Goal: Information Seeking & Learning: Learn about a topic

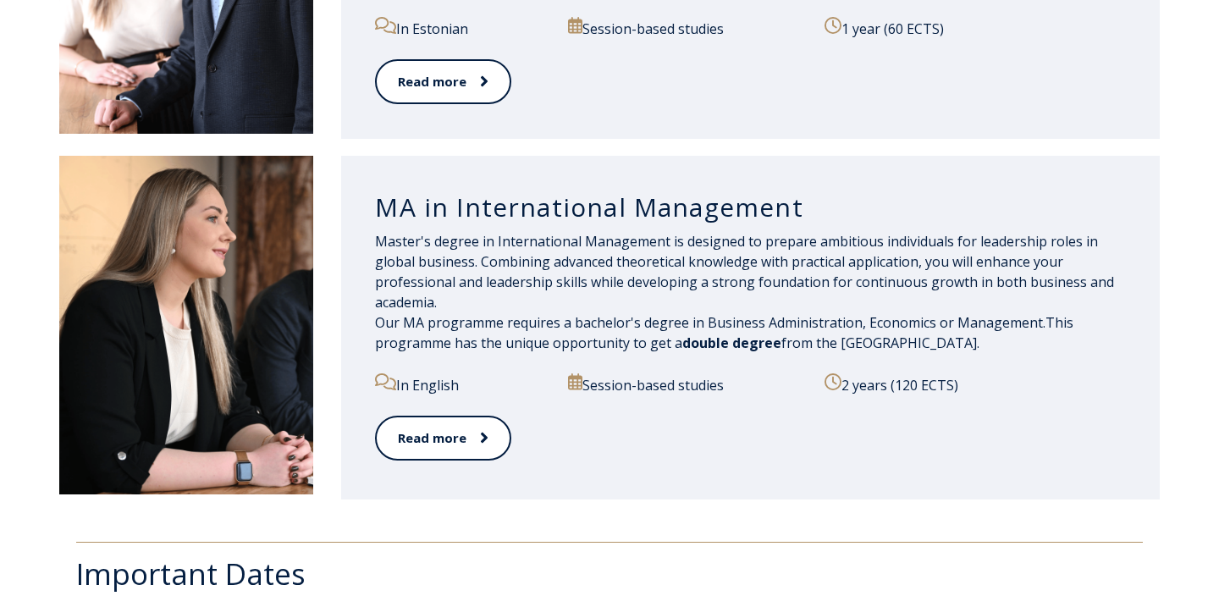
scroll to position [1837, 0]
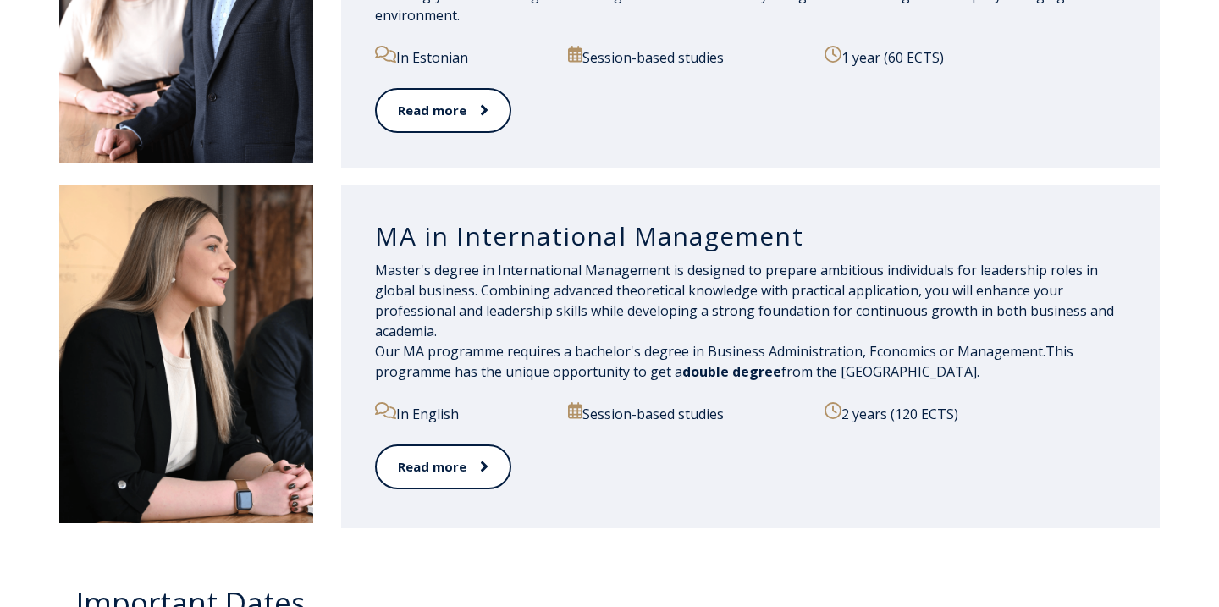
click at [751, 371] on span "double degree" at bounding box center [731, 371] width 99 height 19
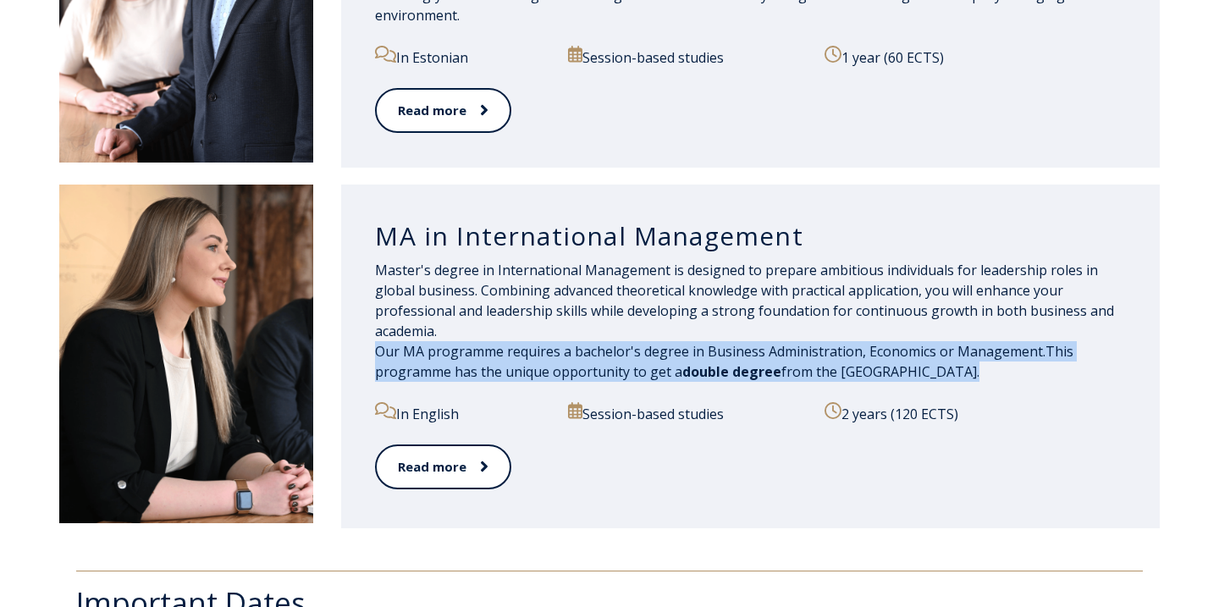
click at [751, 371] on span "double degree" at bounding box center [731, 371] width 99 height 19
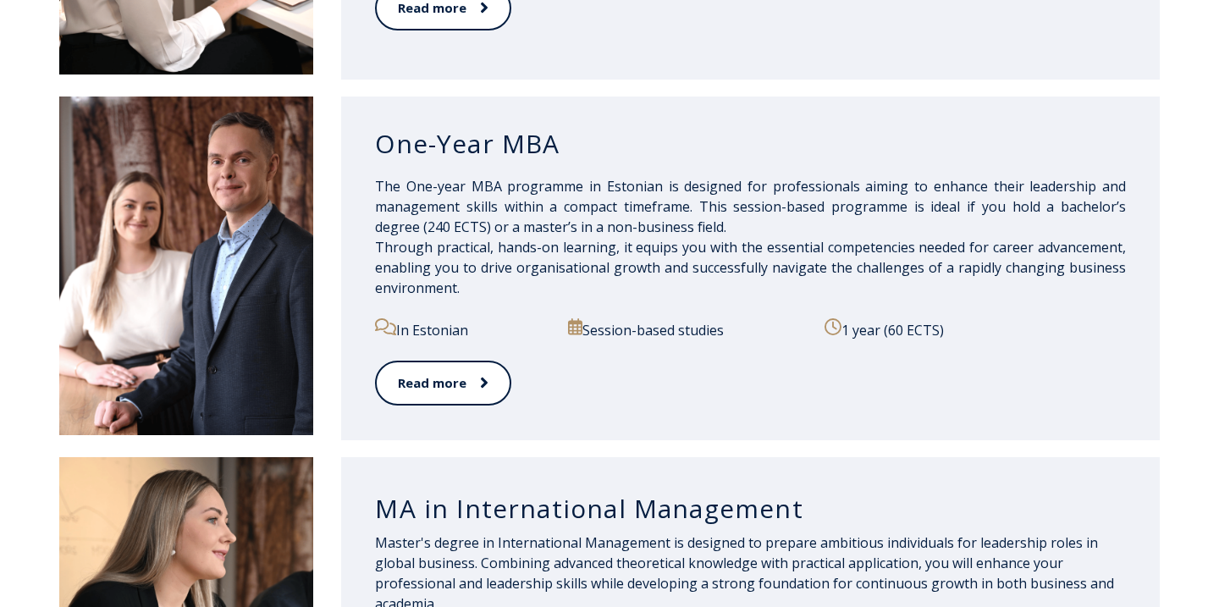
scroll to position [1476, 0]
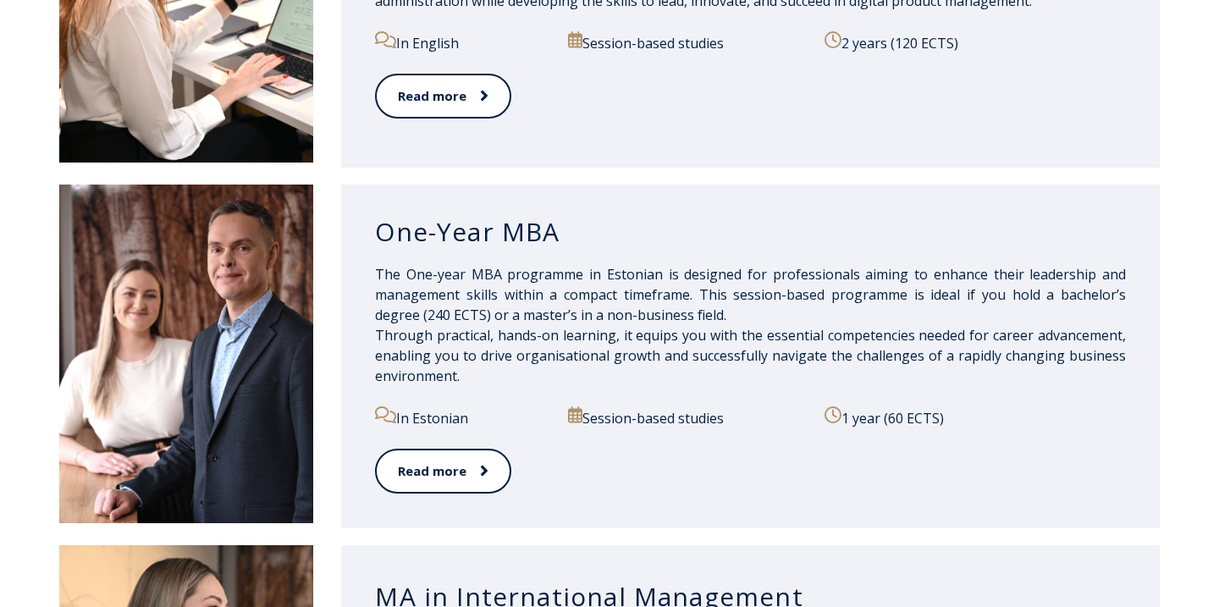
click at [621, 283] on p "The One-year MBA programme in Estonian is designed for professionals aiming to …" at bounding box center [750, 325] width 751 height 122
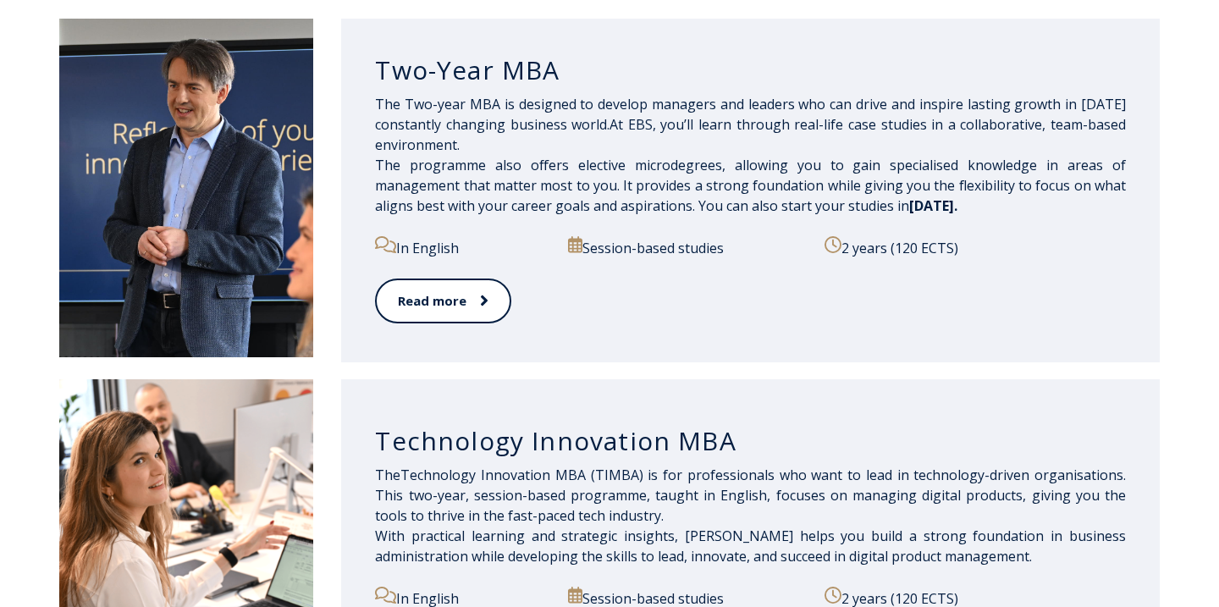
scroll to position [919, 0]
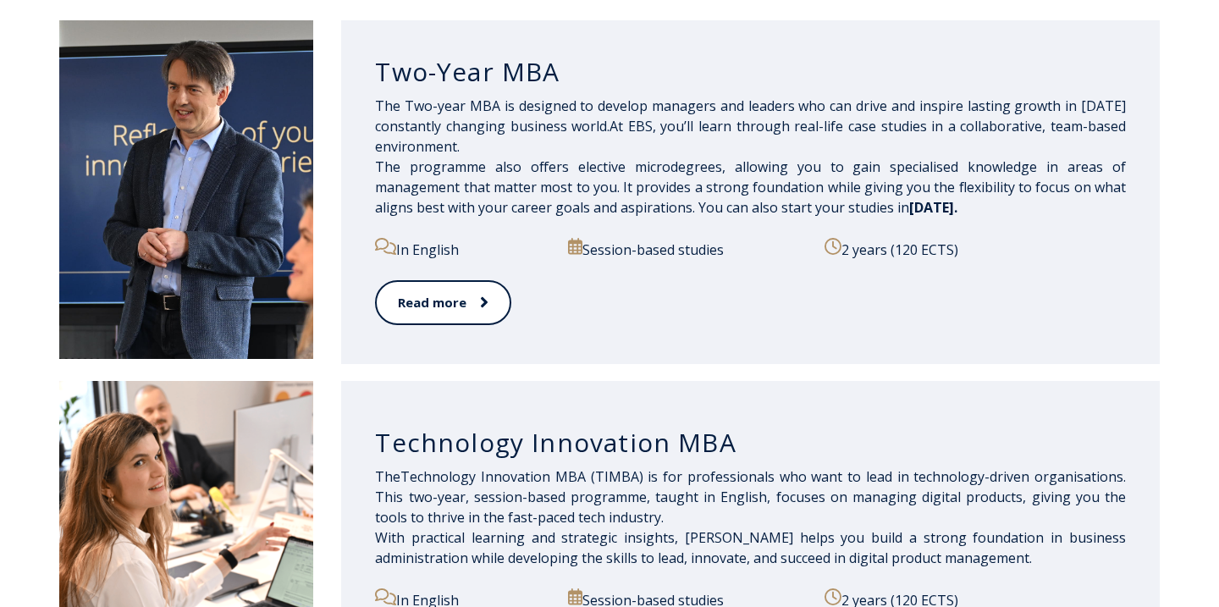
click at [583, 117] on span "The Two-year MBA is designed to develop managers and leaders who can drive and …" at bounding box center [750, 157] width 751 height 120
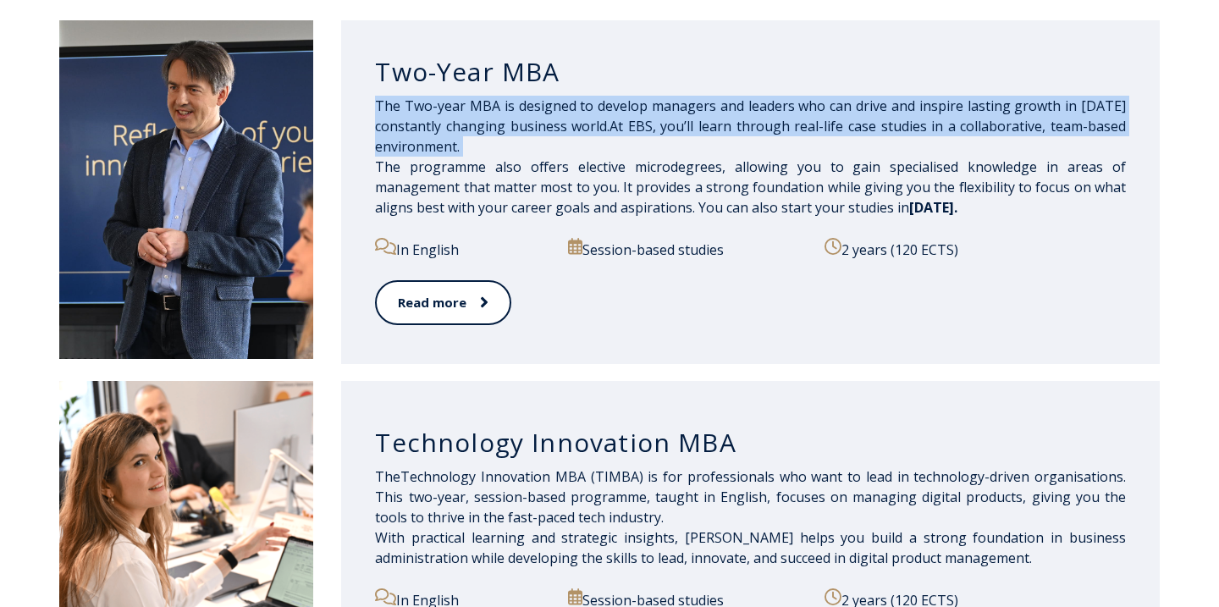
click at [591, 146] on p "The Two-year MBA is designed to develop managers and leaders who can drive and …" at bounding box center [750, 157] width 751 height 122
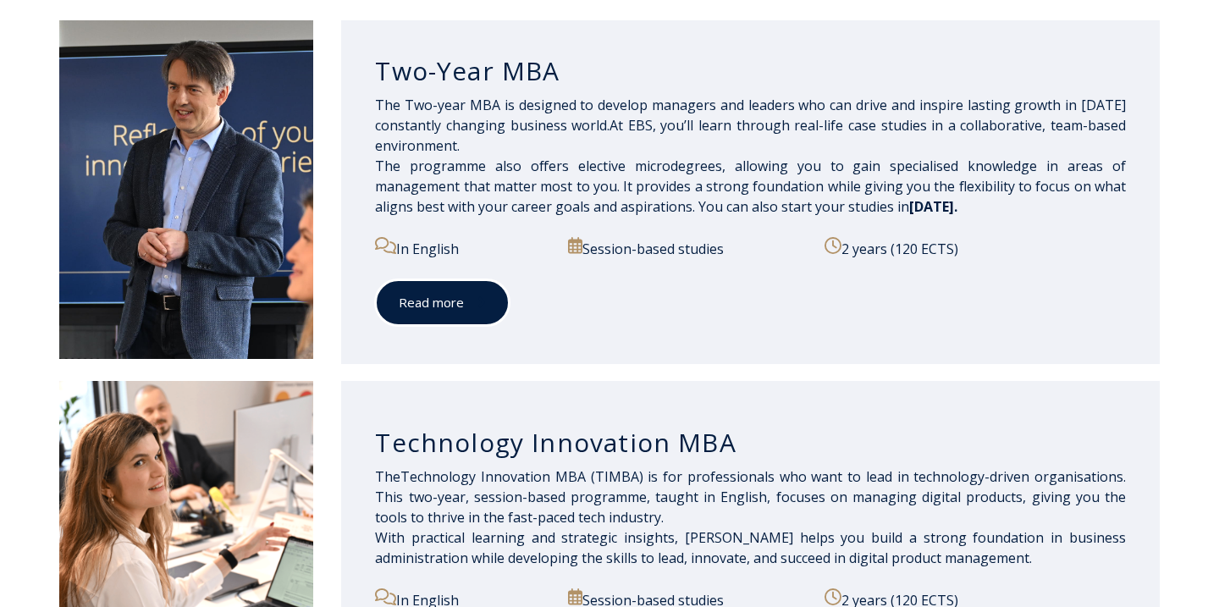
click at [445, 310] on link "Read more" at bounding box center [442, 302] width 135 height 47
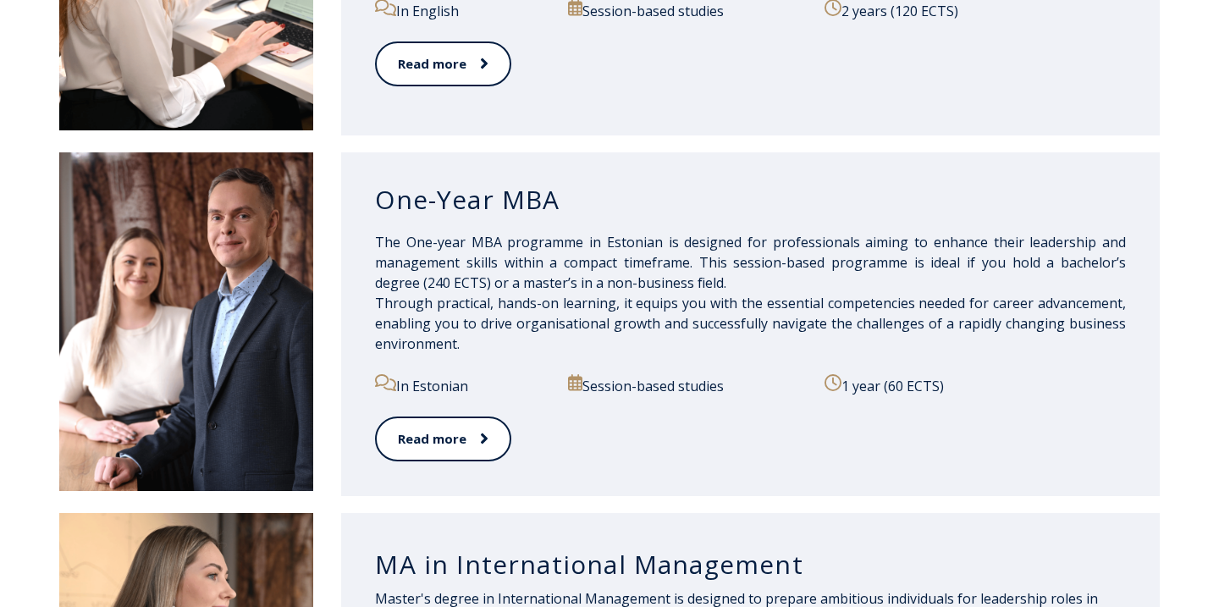
scroll to position [1560, 0]
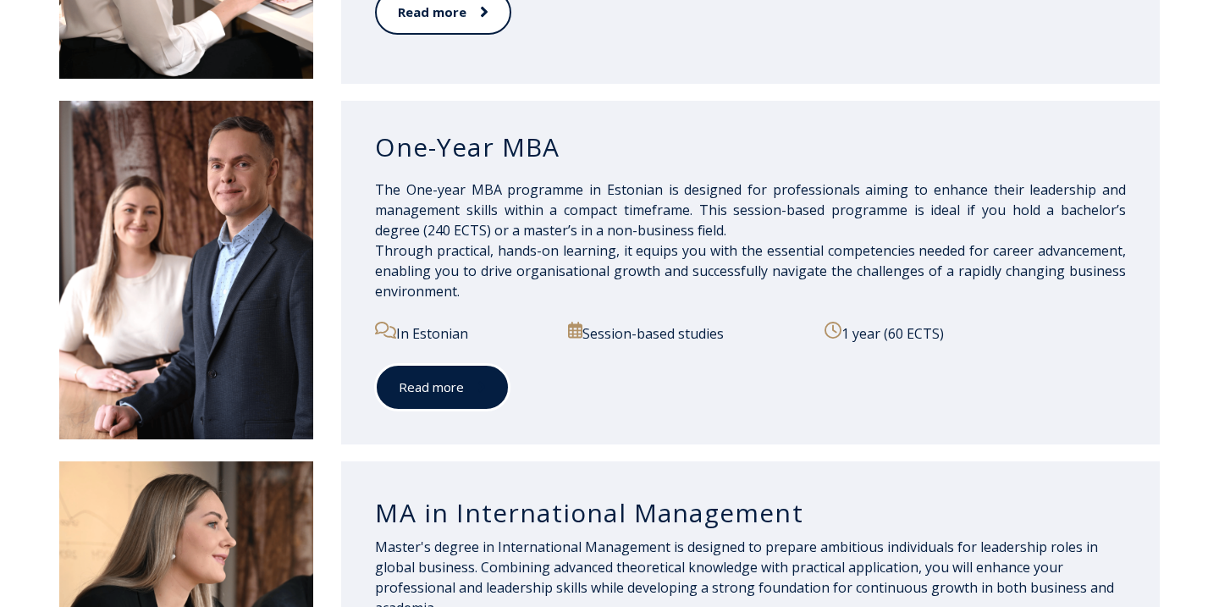
click at [464, 401] on link "Read more" at bounding box center [442, 387] width 135 height 47
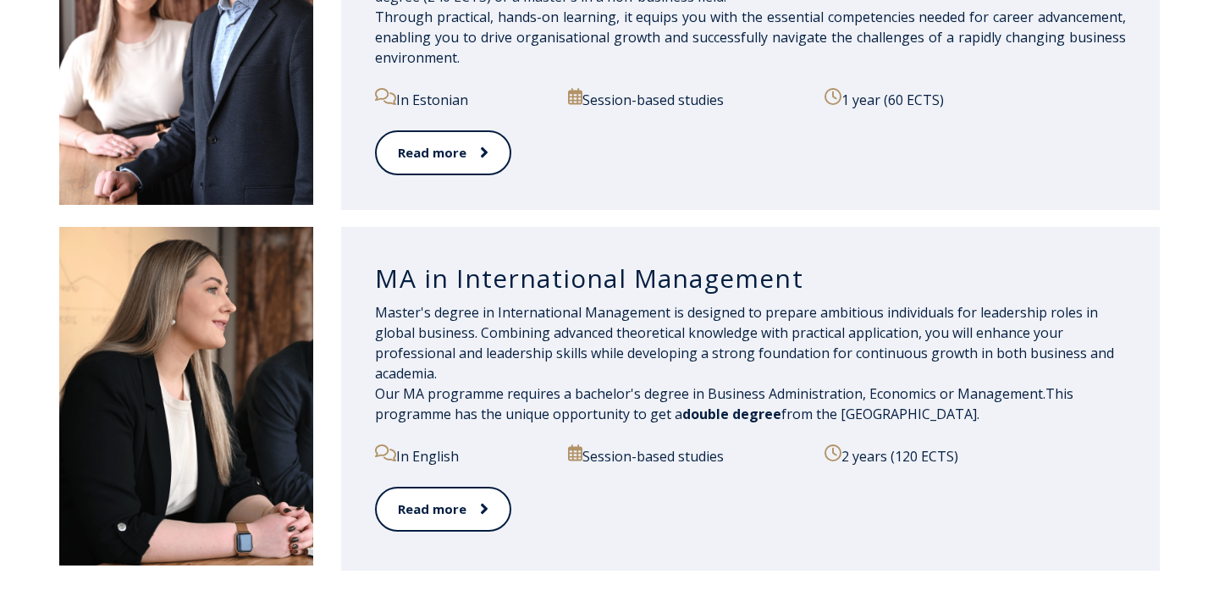
scroll to position [1916, 0]
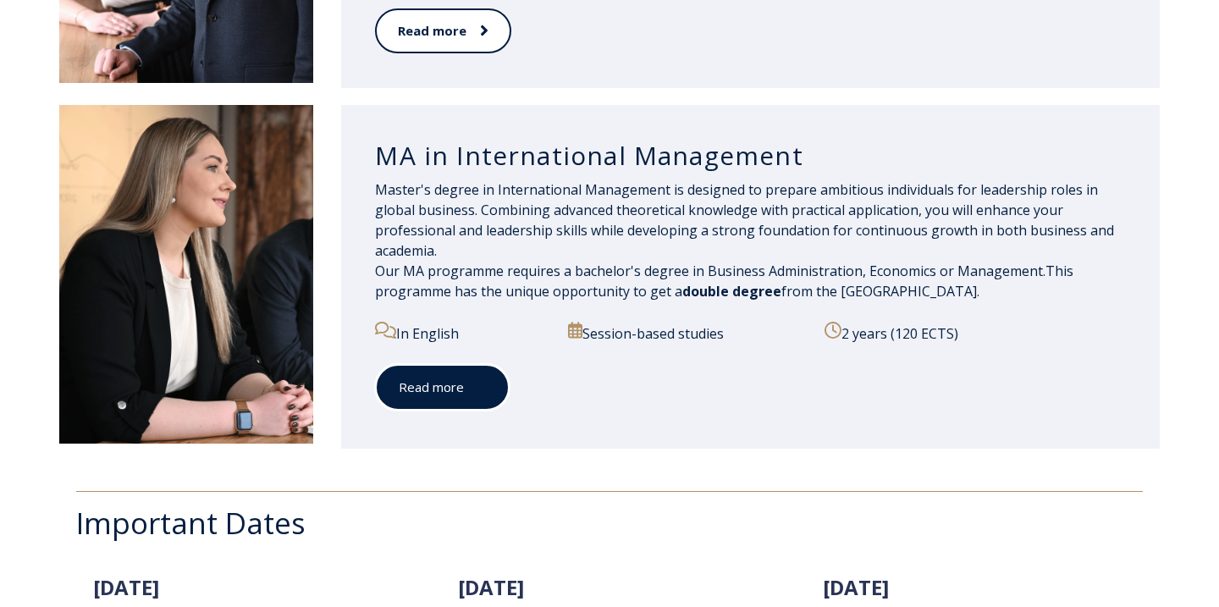
click at [474, 402] on link "Read more" at bounding box center [442, 387] width 135 height 47
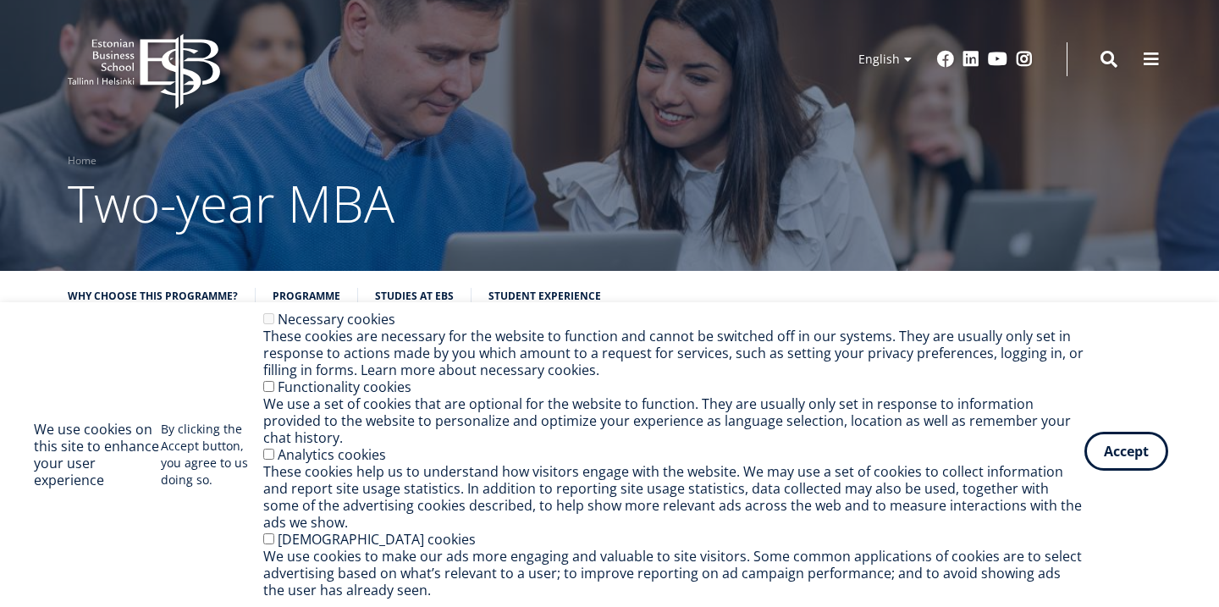
click at [1107, 450] on button "Accept" at bounding box center [1127, 451] width 84 height 39
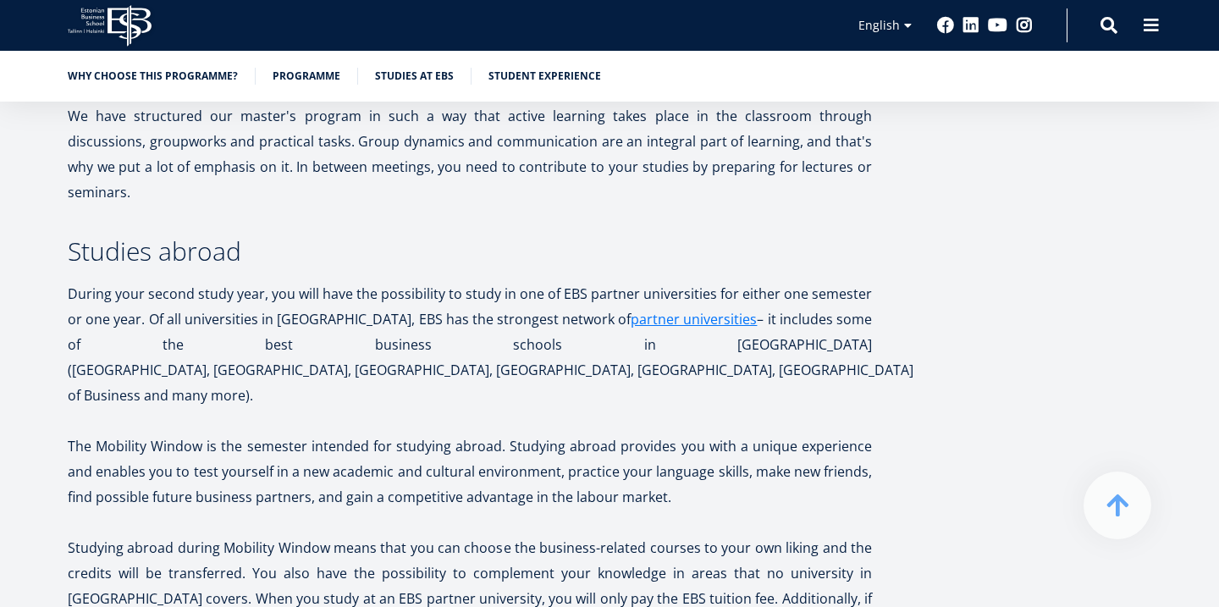
scroll to position [3196, 0]
click at [391, 284] on p "During your second study year, you will have the possibility to study in one of…" at bounding box center [470, 347] width 804 height 127
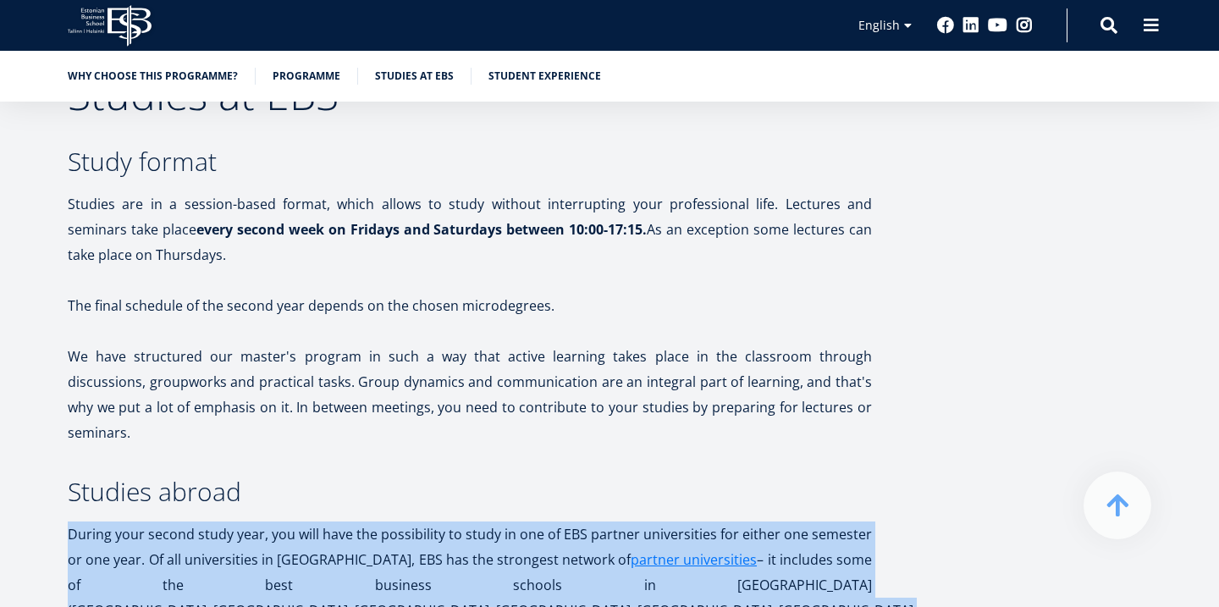
scroll to position [2963, 0]
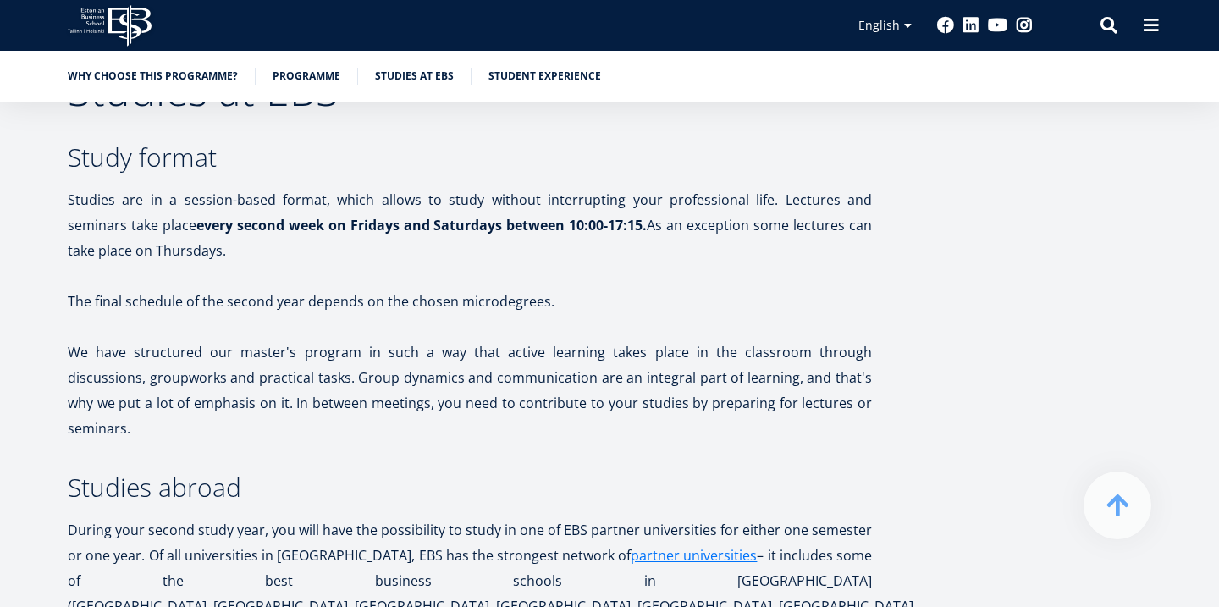
click at [443, 212] on p "Studies are in a session-based format, which allows to study without interrupti…" at bounding box center [470, 225] width 804 height 76
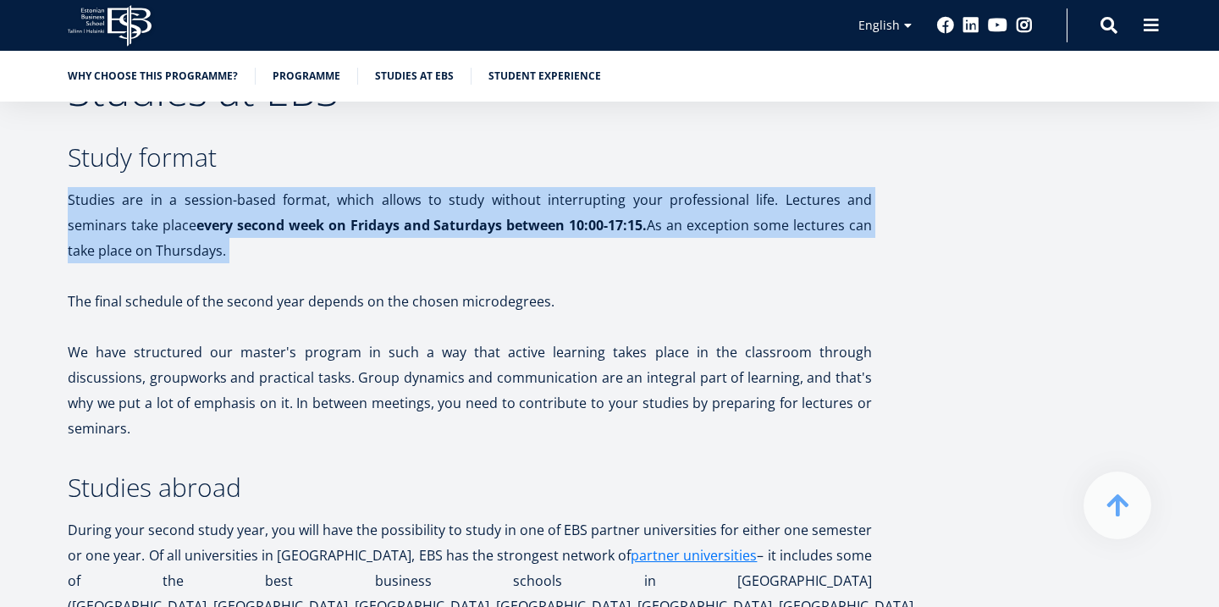
click at [501, 237] on p "Studies are in a session-based format, which allows to study without interrupti…" at bounding box center [470, 225] width 804 height 76
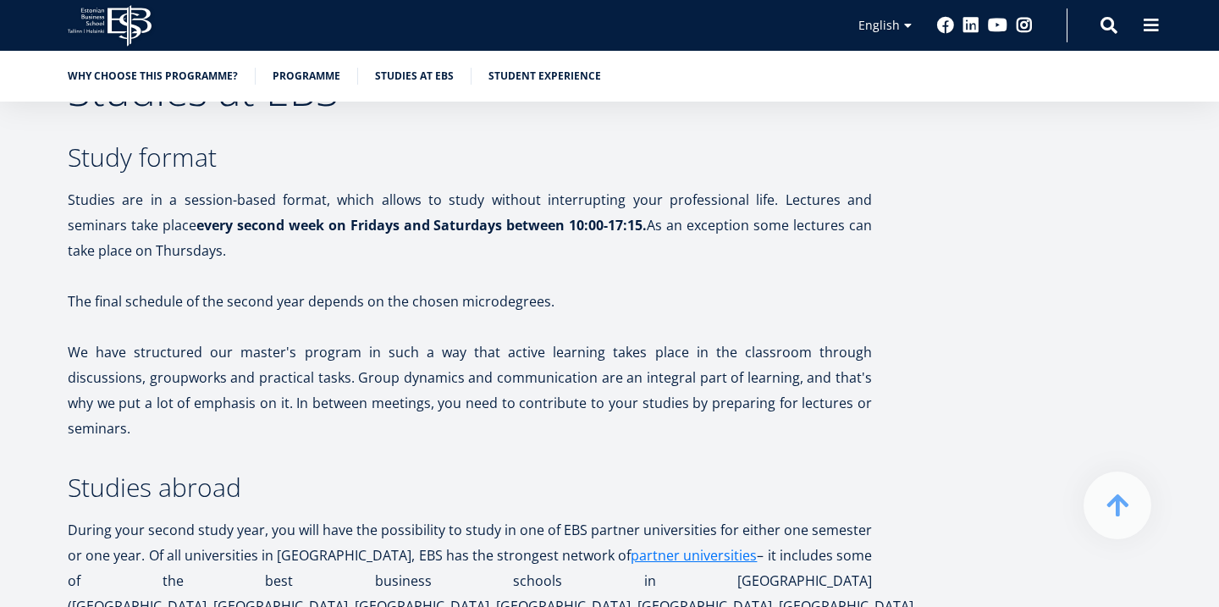
click at [501, 237] on p "Studies are in a session-based format, which allows to study without interrupti…" at bounding box center [470, 225] width 804 height 76
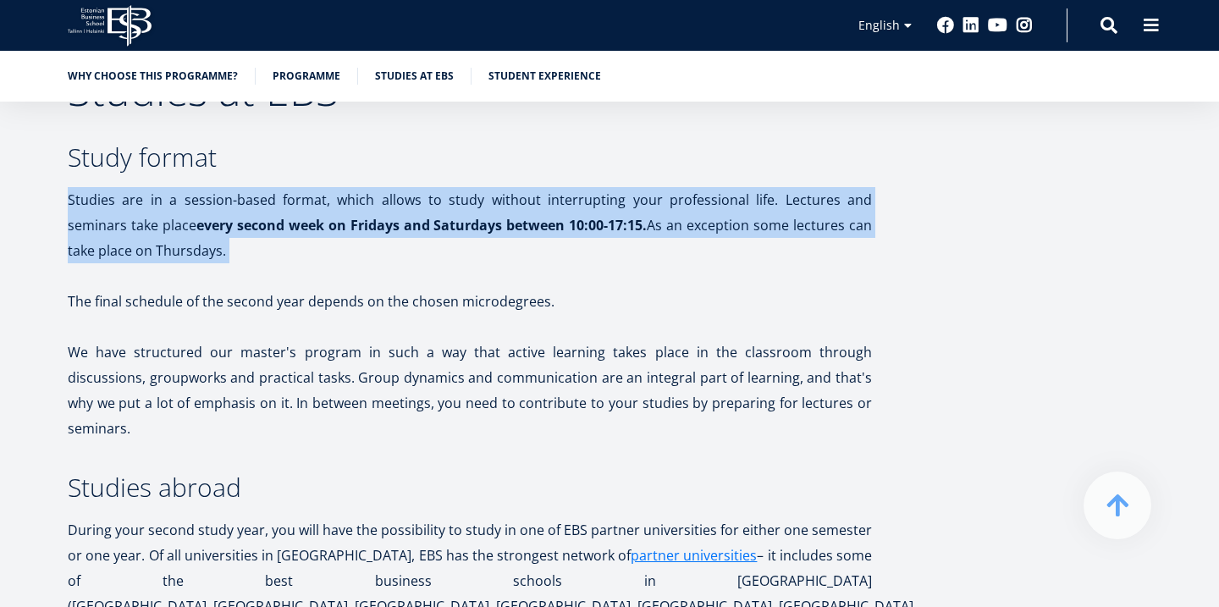
click at [501, 237] on p "Studies are in a session-based format, which allows to study without interrupti…" at bounding box center [470, 225] width 804 height 76
click at [558, 253] on p "Studies are in a session-based format, which allows to study without interrupti…" at bounding box center [470, 225] width 804 height 76
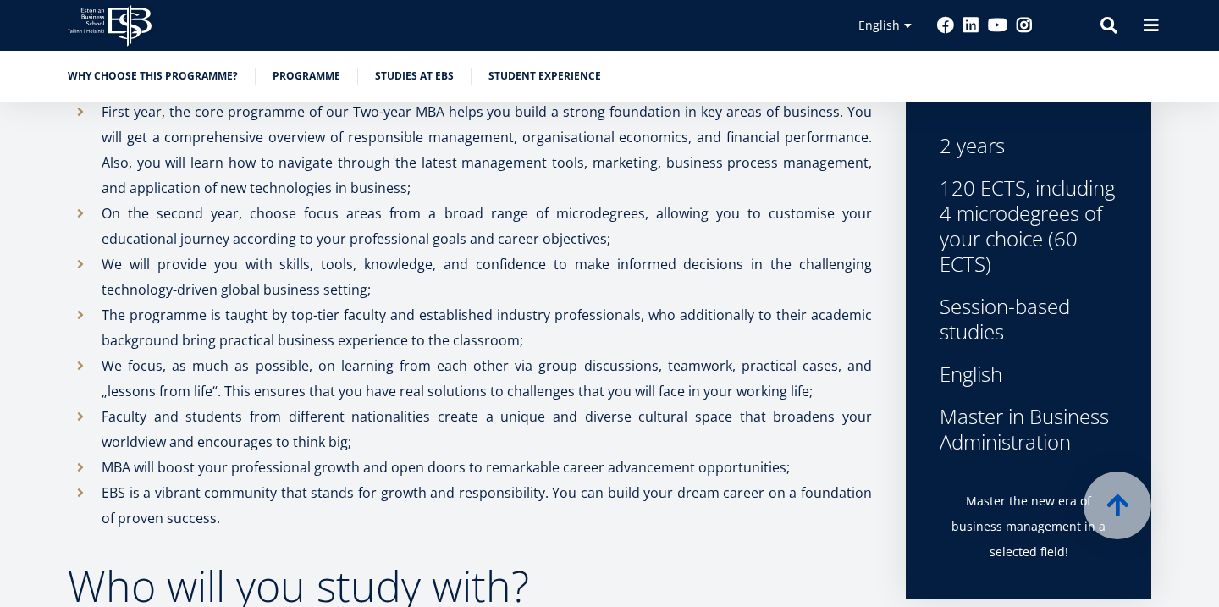
scroll to position [596, 0]
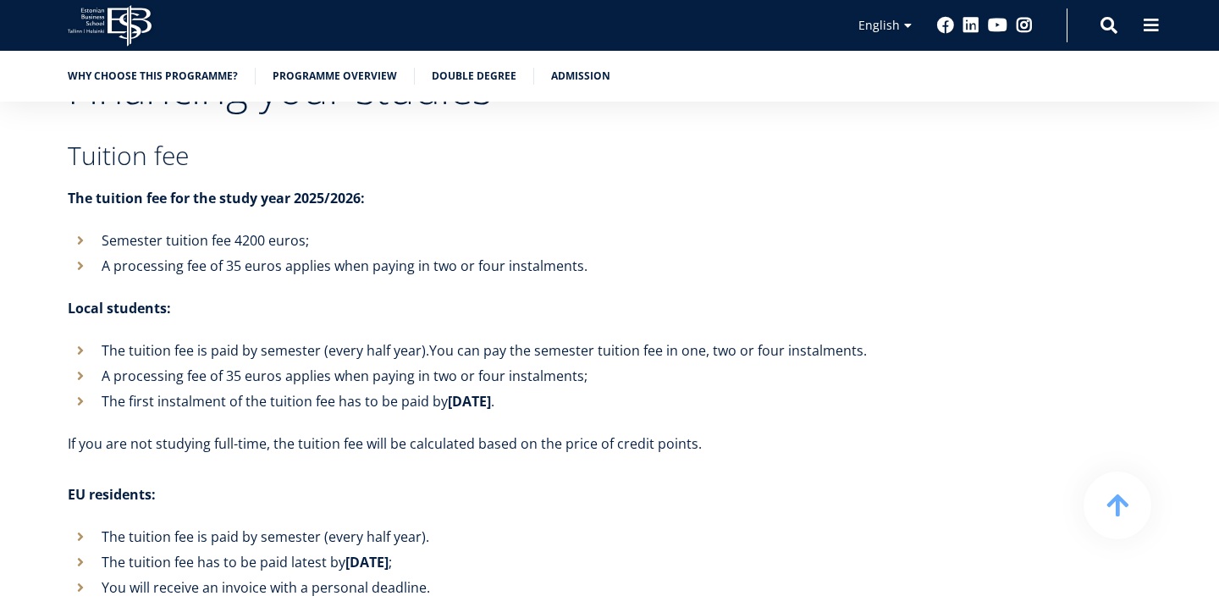
scroll to position [6306, 0]
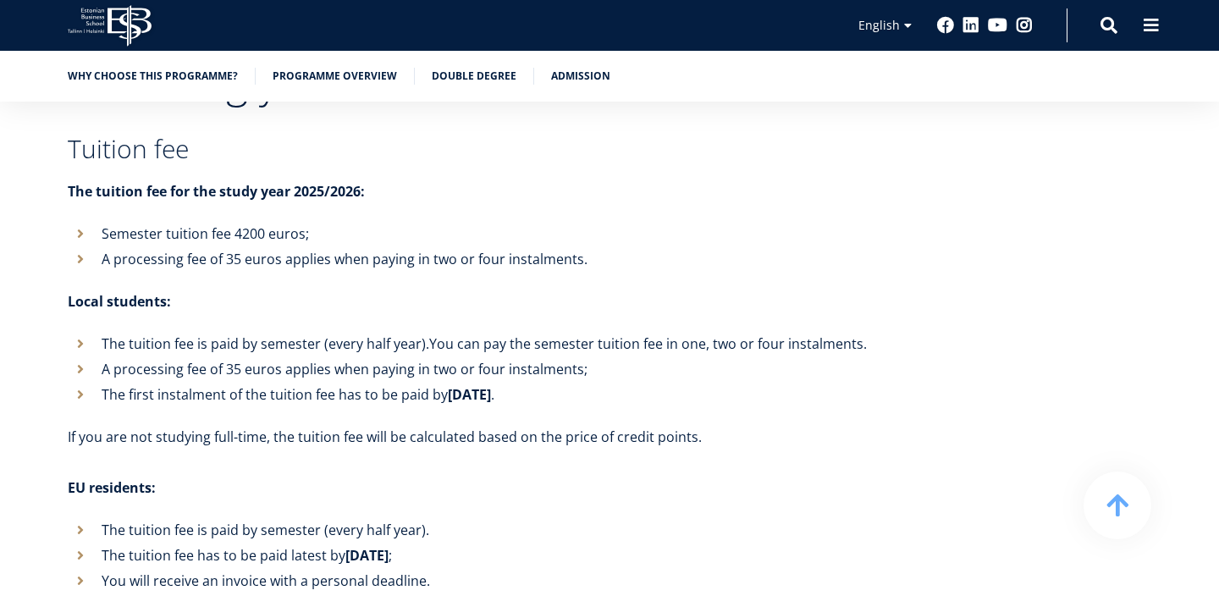
click at [281, 221] on li "Semester tuition fee 4200 euros;" at bounding box center [470, 233] width 804 height 25
click at [373, 221] on li "Semester tuition fee 4200 euros;" at bounding box center [470, 233] width 804 height 25
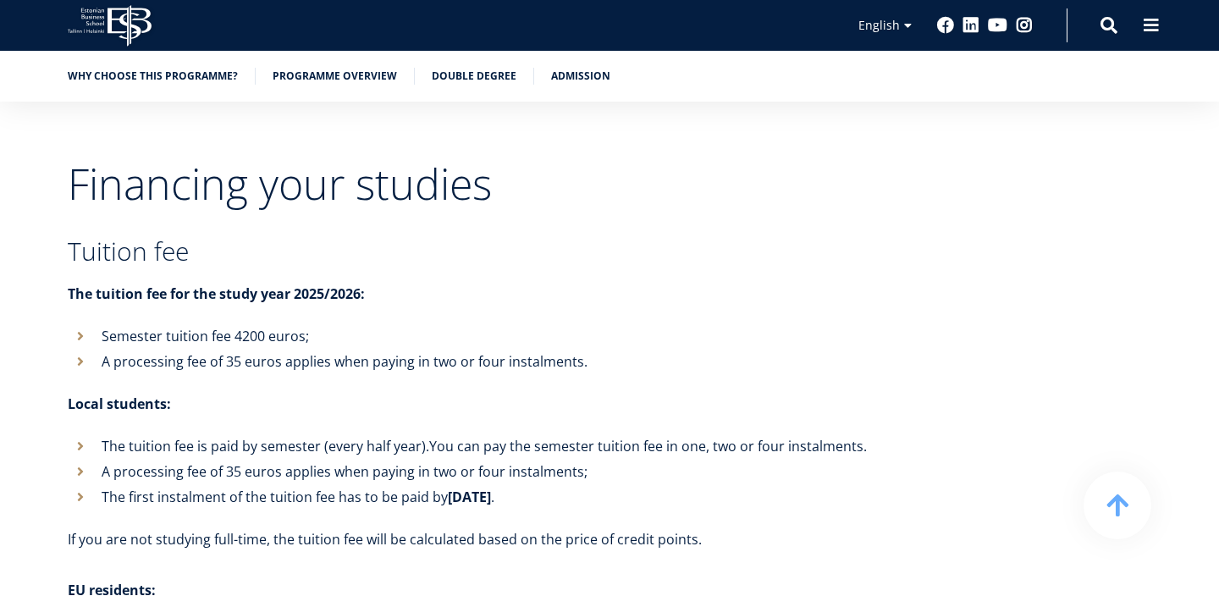
scroll to position [6202, 0]
click at [355, 283] on p "The tuition fee for the study year 2025/2026:" at bounding box center [470, 295] width 804 height 25
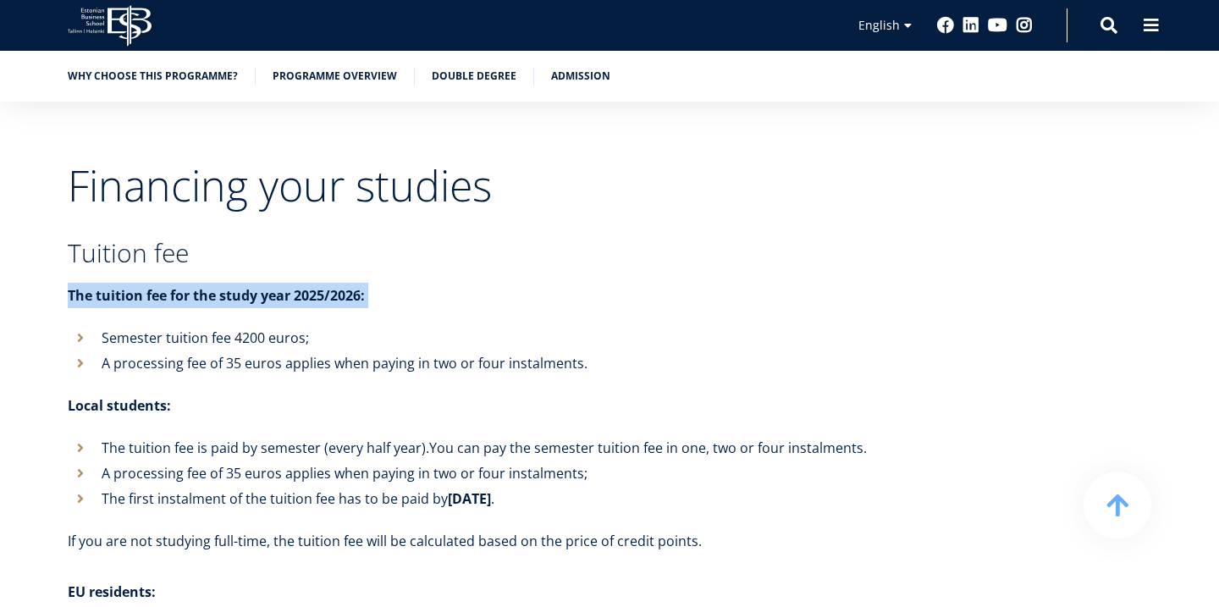
click at [413, 283] on p "The tuition fee for the study year 2025/2026:" at bounding box center [470, 295] width 804 height 25
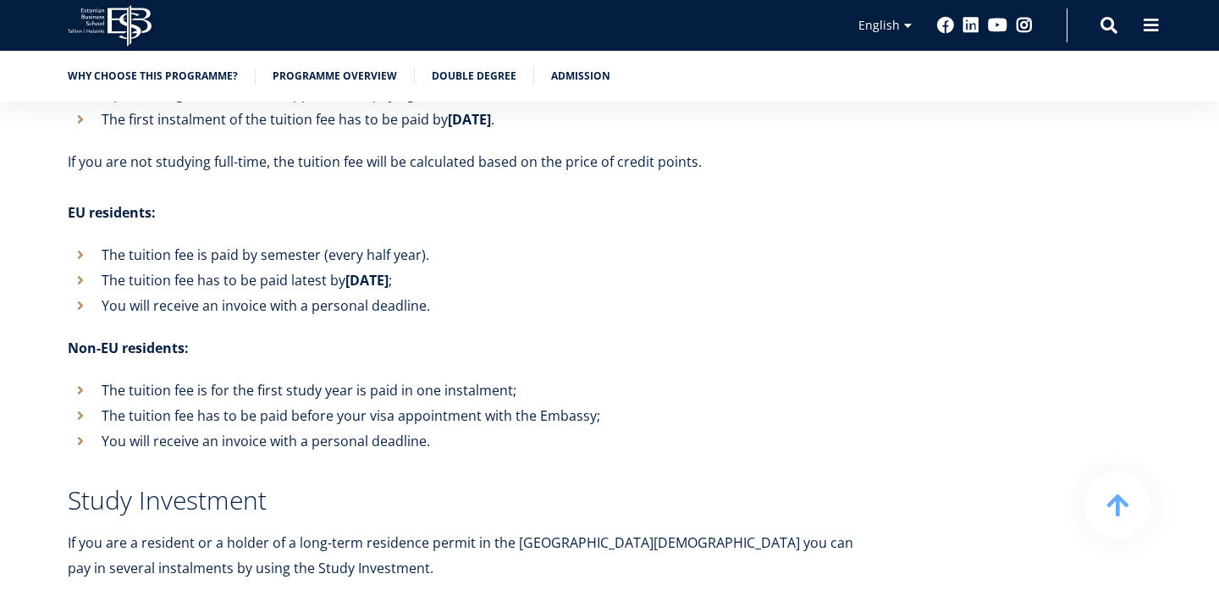
scroll to position [6583, 0]
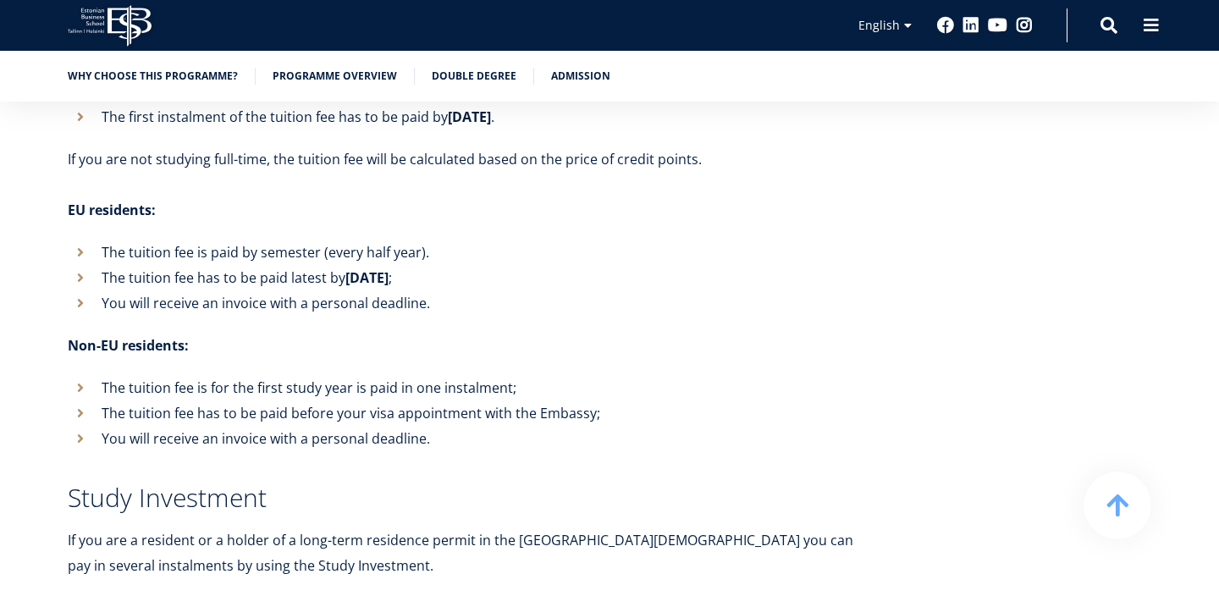
click at [390, 375] on li "The tuition fee is for the first study year is paid in one instalment;" at bounding box center [470, 387] width 804 height 25
click at [450, 426] on li "You will receive an invoice with a personal deadline." at bounding box center [470, 438] width 804 height 25
click at [454, 401] on li "The tuition fee has to be paid before your visa appointment with the Embassy;" at bounding box center [470, 413] width 804 height 25
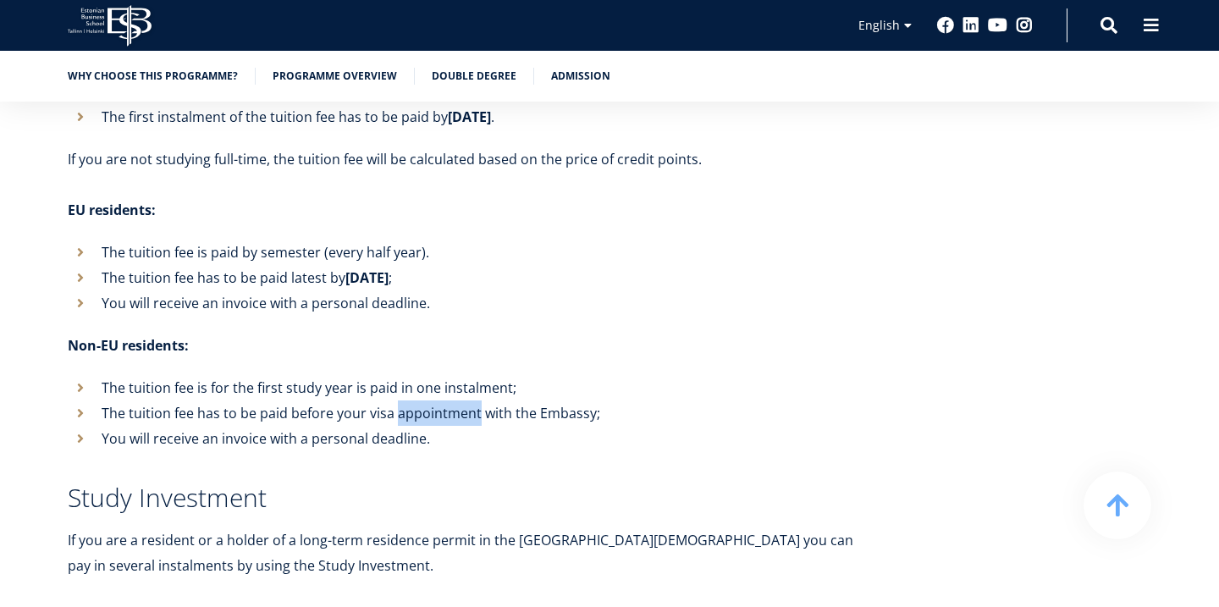
click at [454, 401] on li "The tuition fee has to be paid before your visa appointment with the Embassy;" at bounding box center [470, 413] width 804 height 25
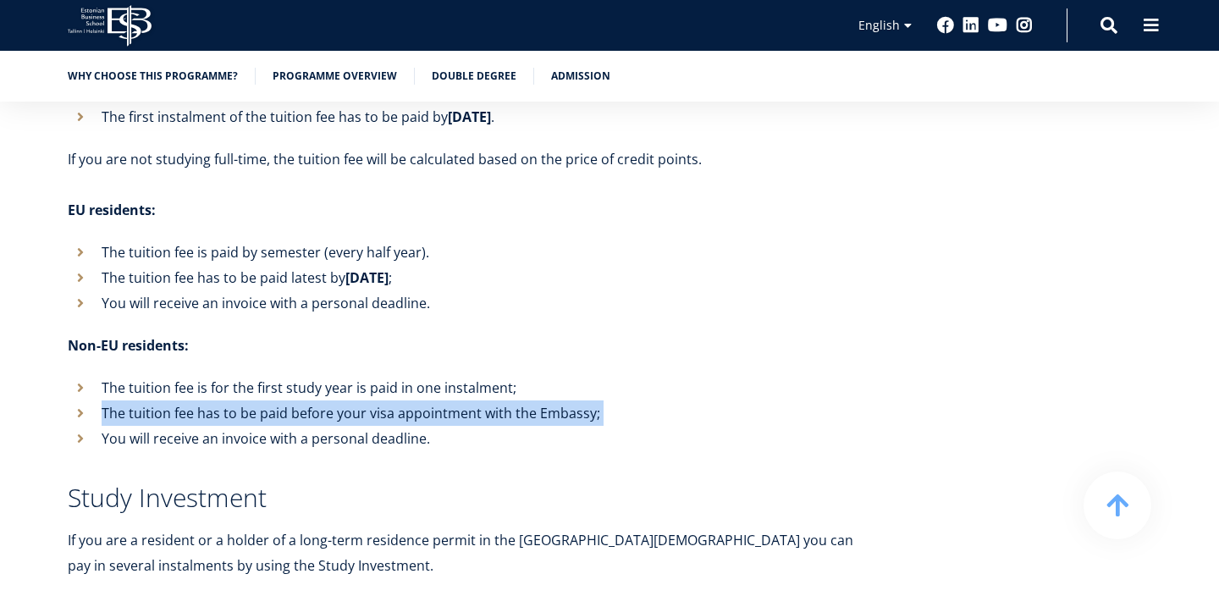
click at [489, 426] on li "You will receive an invoice with a personal deadline." at bounding box center [470, 438] width 804 height 25
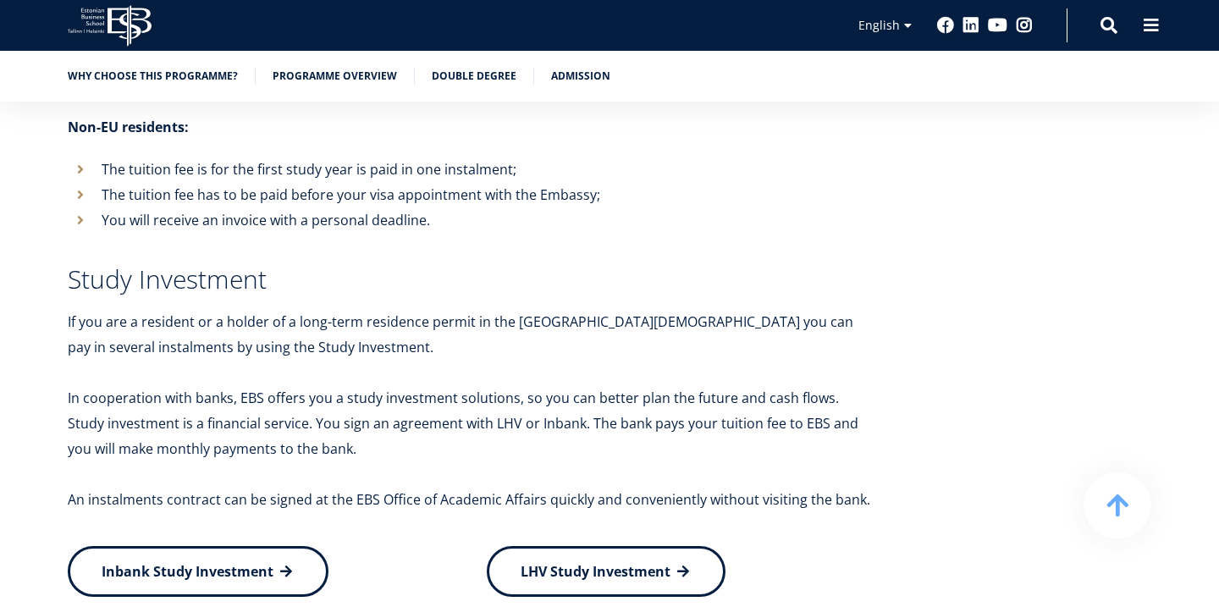
scroll to position [6806, 0]
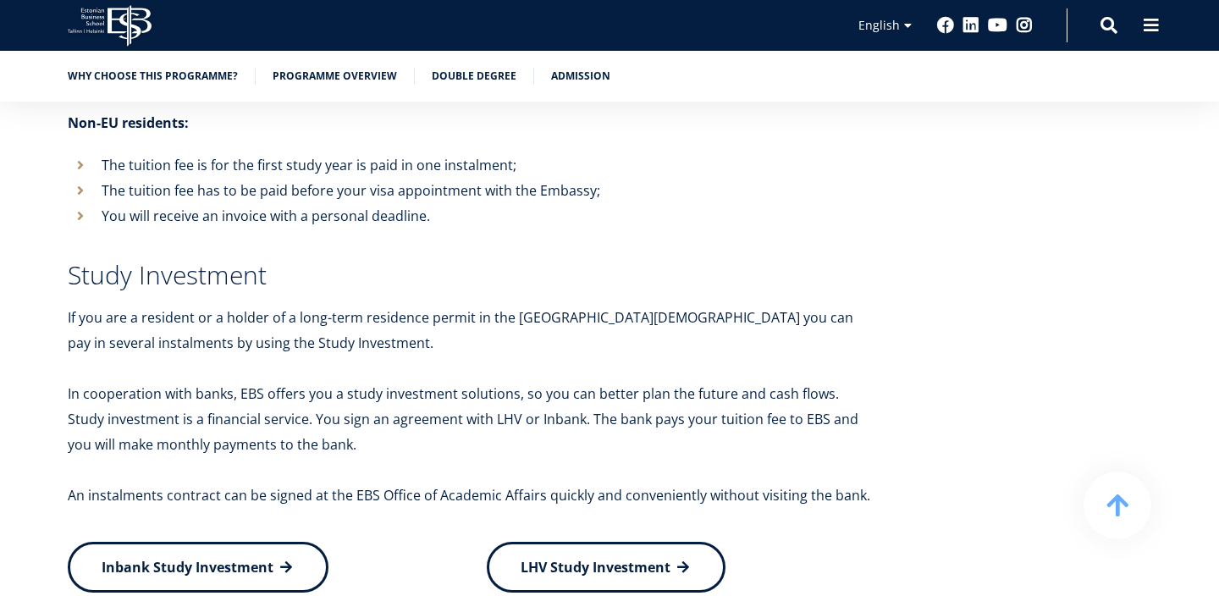
click at [390, 305] on p "If you are a resident or a holder of a long-term residence permit in the [GEOGR…" at bounding box center [470, 330] width 804 height 51
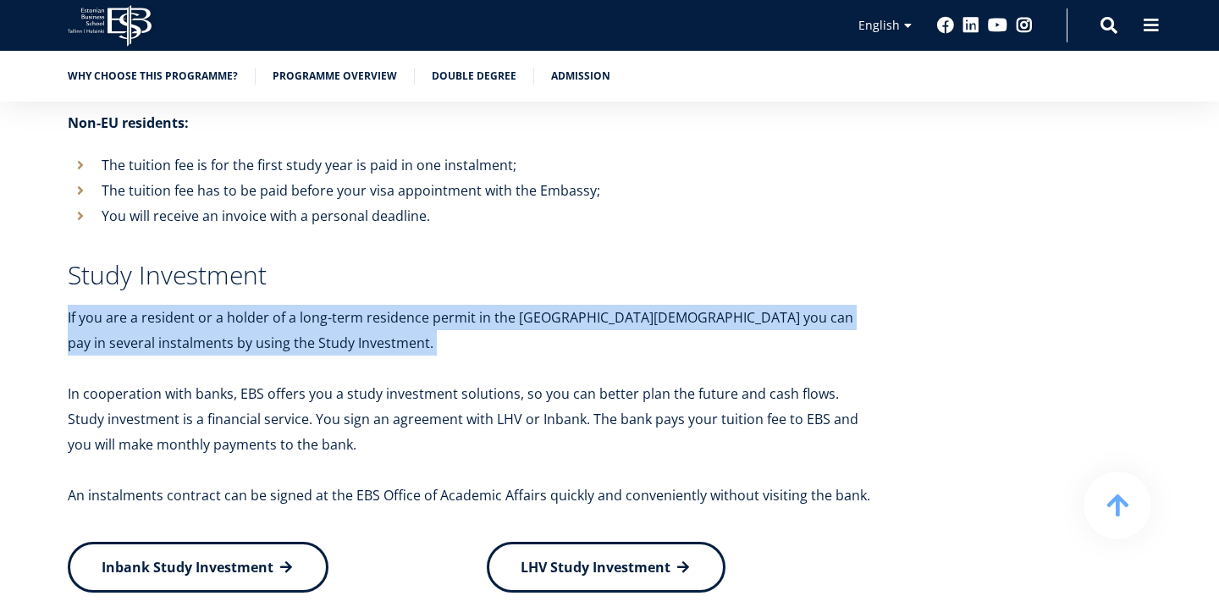
click at [397, 305] on p "If you are a resident or a holder of a long-term residence permit in the [GEOGR…" at bounding box center [470, 330] width 804 height 51
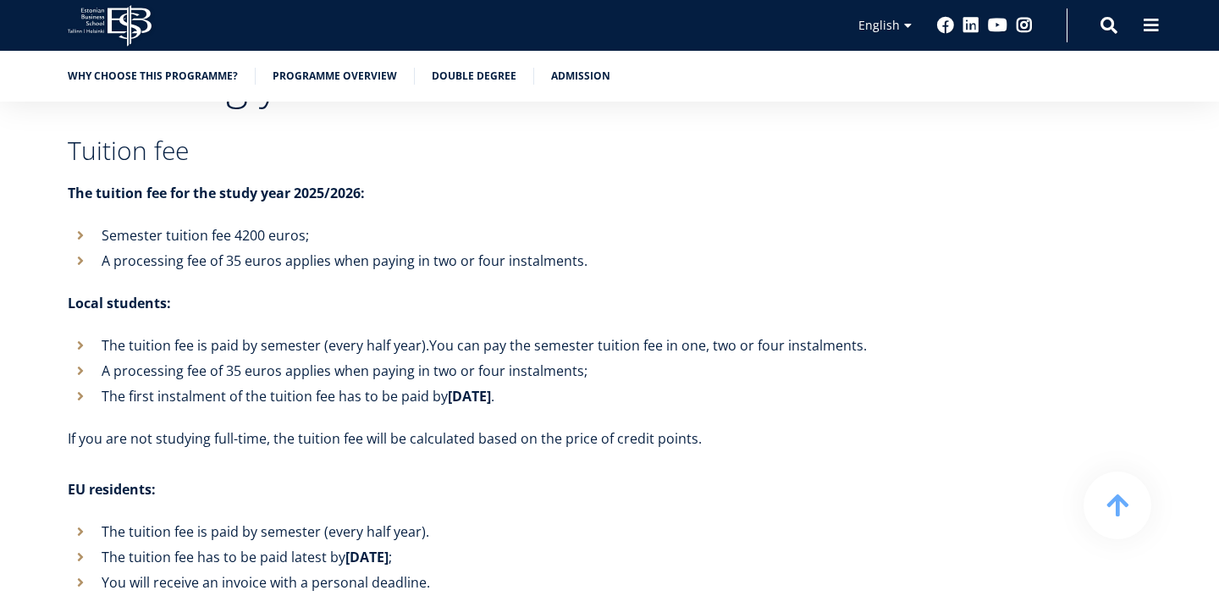
scroll to position [6312, 0]
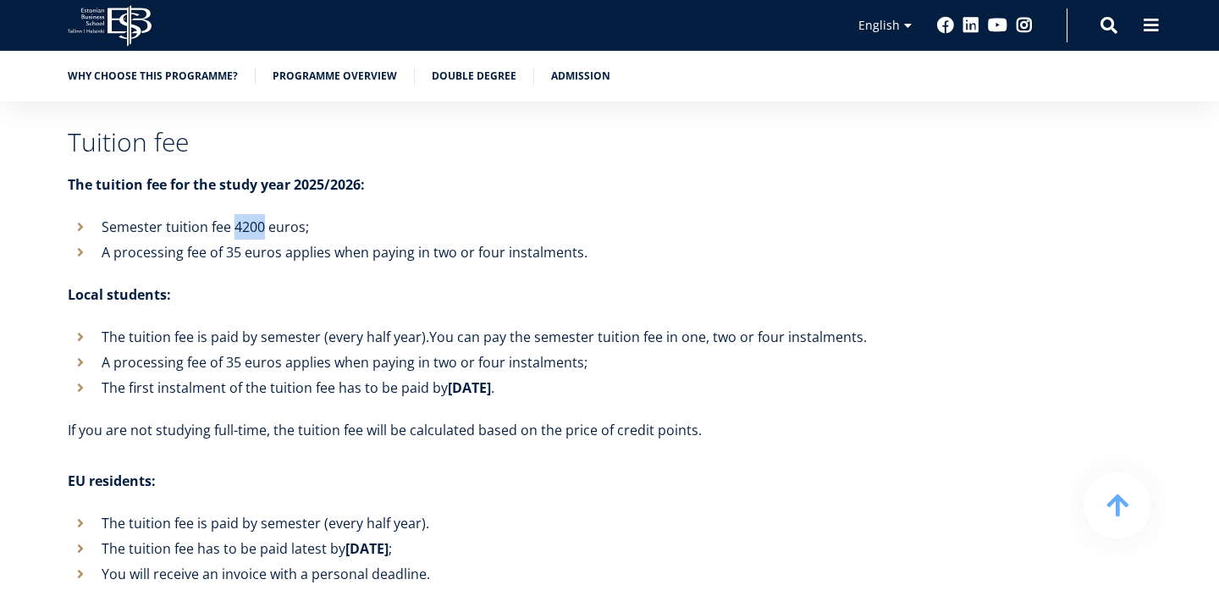
drag, startPoint x: 232, startPoint y: 161, endPoint x: 262, endPoint y: 167, distance: 30.2
click at [262, 214] on li "Semester tuition fee 4200 euros;" at bounding box center [470, 226] width 804 height 25
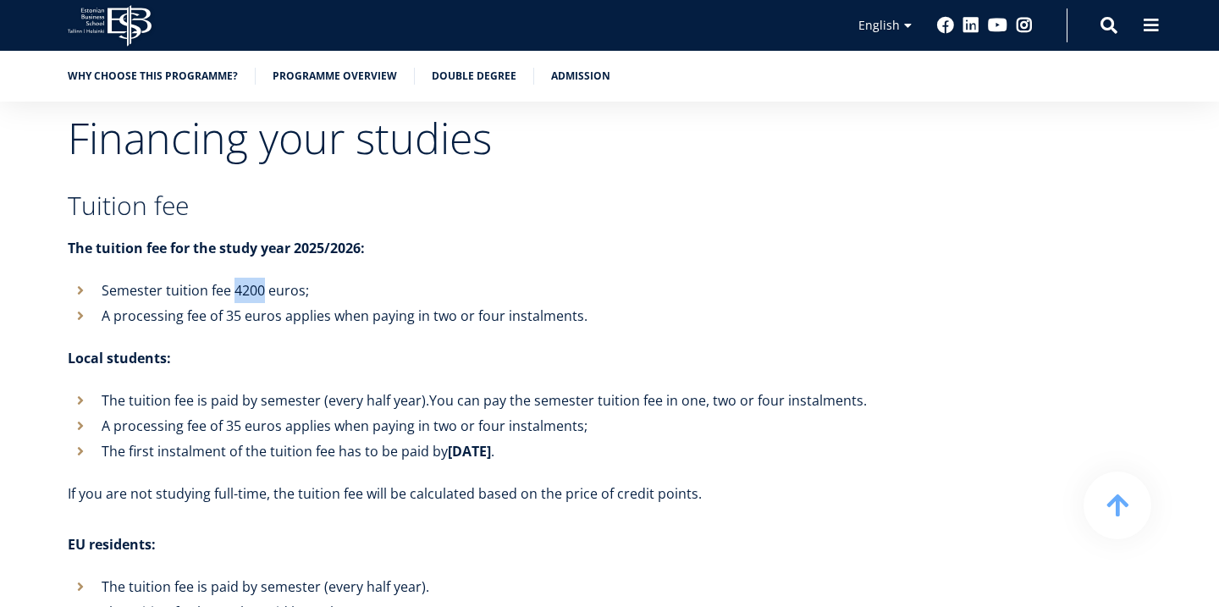
scroll to position [6247, 0]
click at [235, 279] on li "Semester tuition fee 4200 euros;" at bounding box center [470, 291] width 804 height 25
drag, startPoint x: 235, startPoint y: 230, endPoint x: 245, endPoint y: 232, distance: 9.5
click at [245, 279] on li "Semester tuition fee 4200 euros;" at bounding box center [470, 291] width 804 height 25
click at [533, 415] on li "A processing fee of 35 euros applies when paying in two or four instalments;" at bounding box center [470, 427] width 804 height 25
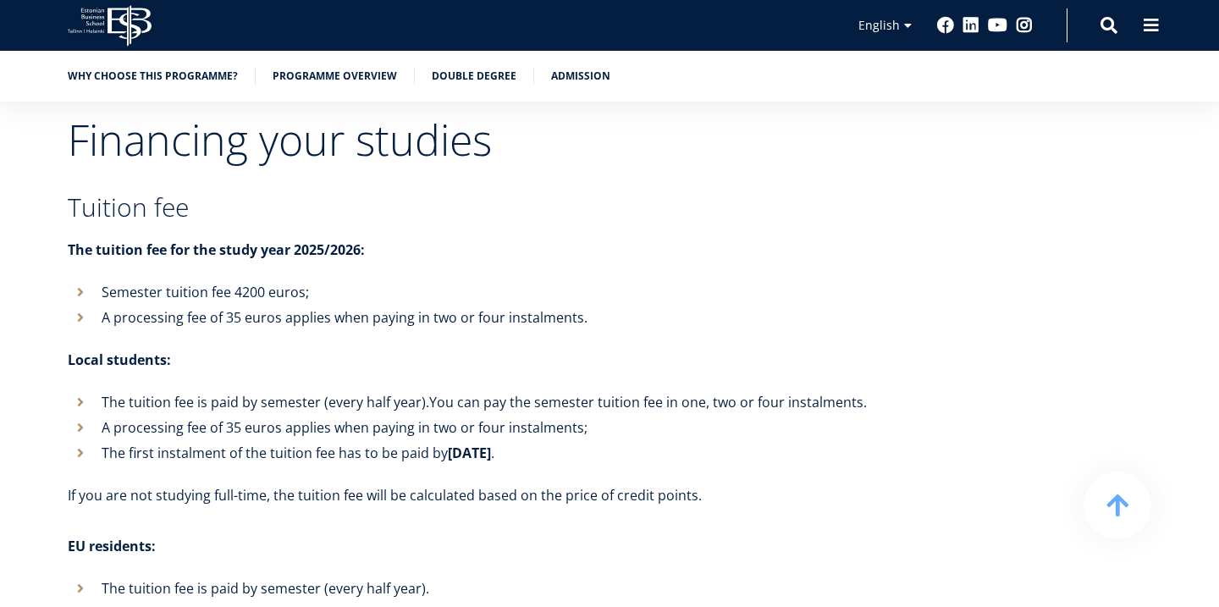
click at [533, 415] on li "A processing fee of 35 euros applies when paying in two or four instalments;" at bounding box center [470, 427] width 804 height 25
click at [572, 440] on li "The first instalment of the tuition fee has to be paid by [DATE] ." at bounding box center [470, 452] width 804 height 25
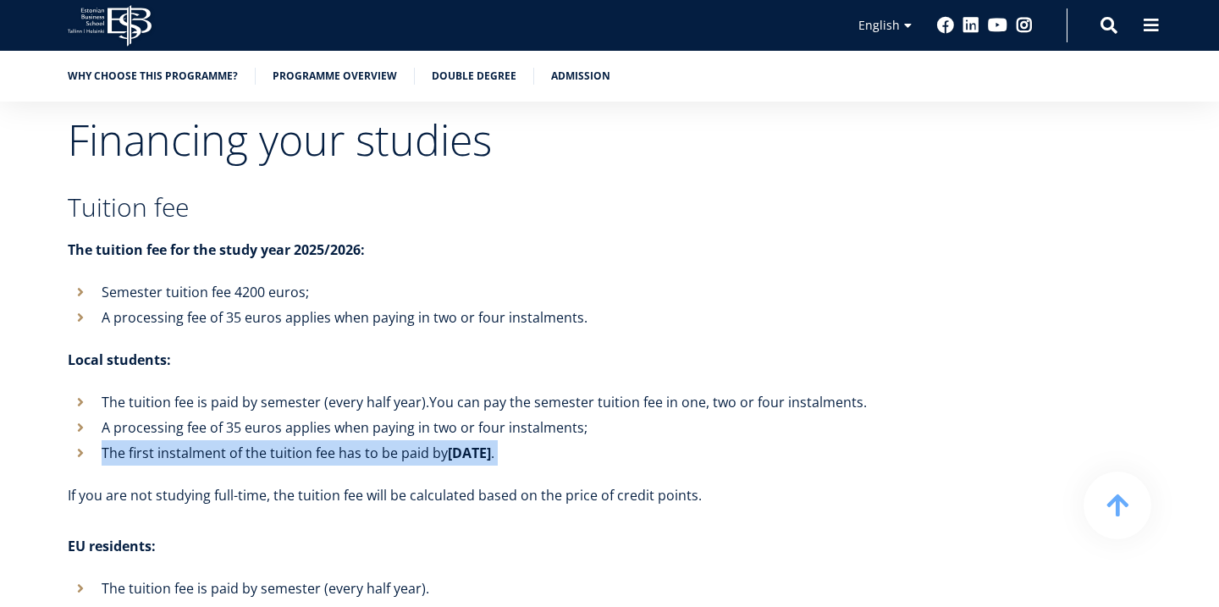
click at [572, 440] on li "The first instalment of the tuition fee has to be paid by [DATE] ." at bounding box center [470, 452] width 804 height 25
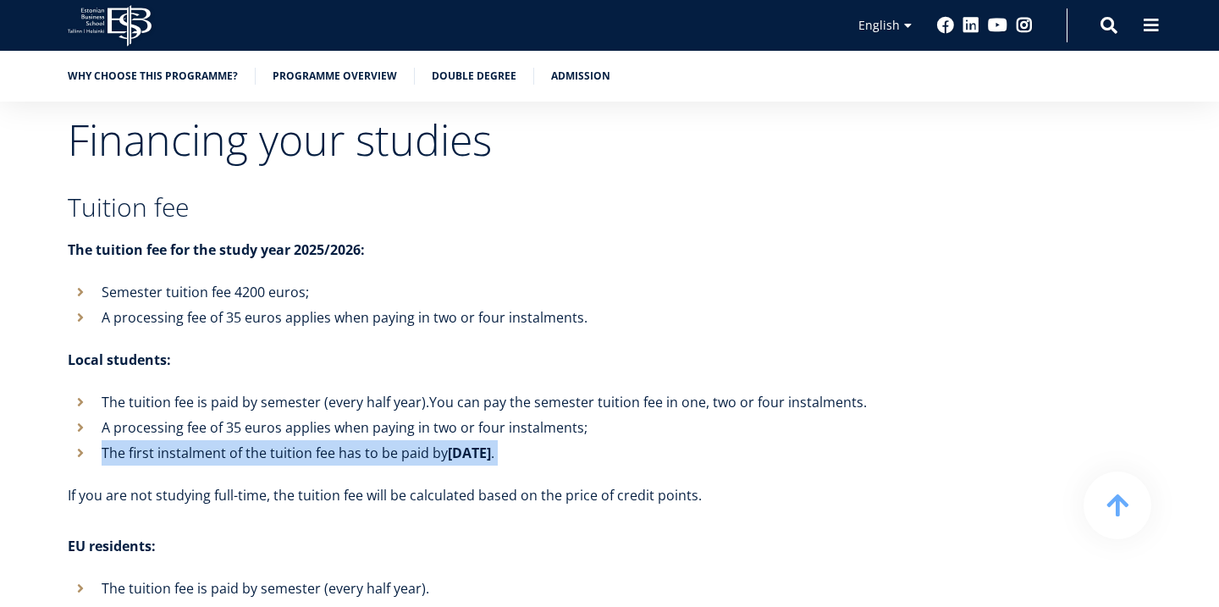
click at [572, 440] on li "The first instalment of the tuition fee has to be paid by [DATE] ." at bounding box center [470, 452] width 804 height 25
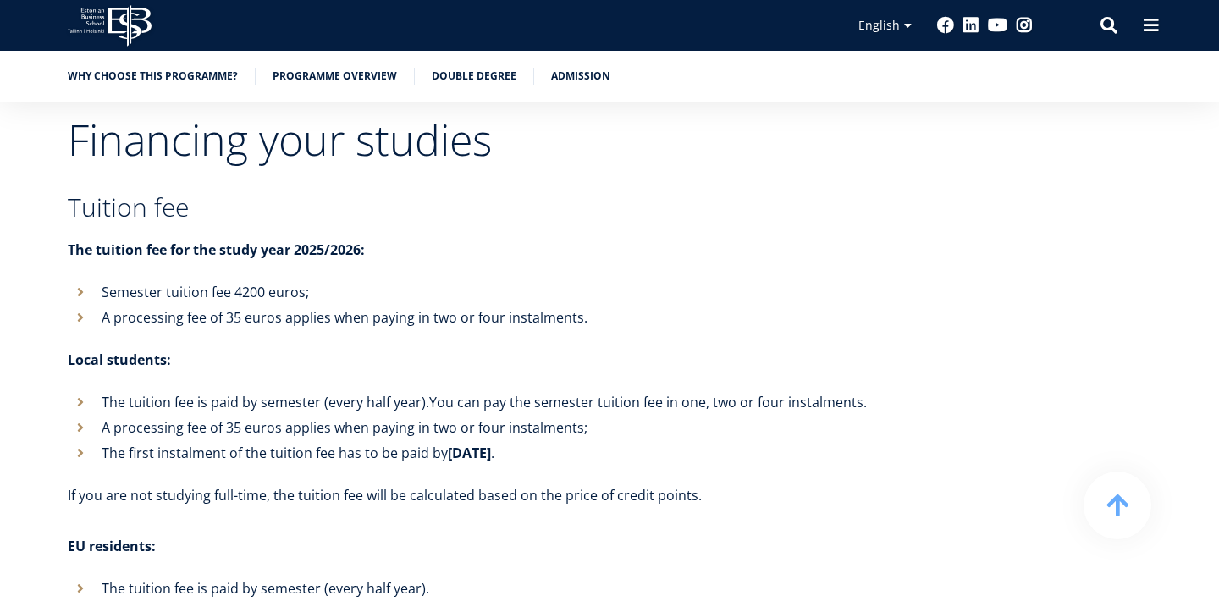
click at [572, 440] on li "The first instalment of the tuition fee has to be paid by [DATE] ." at bounding box center [470, 452] width 804 height 25
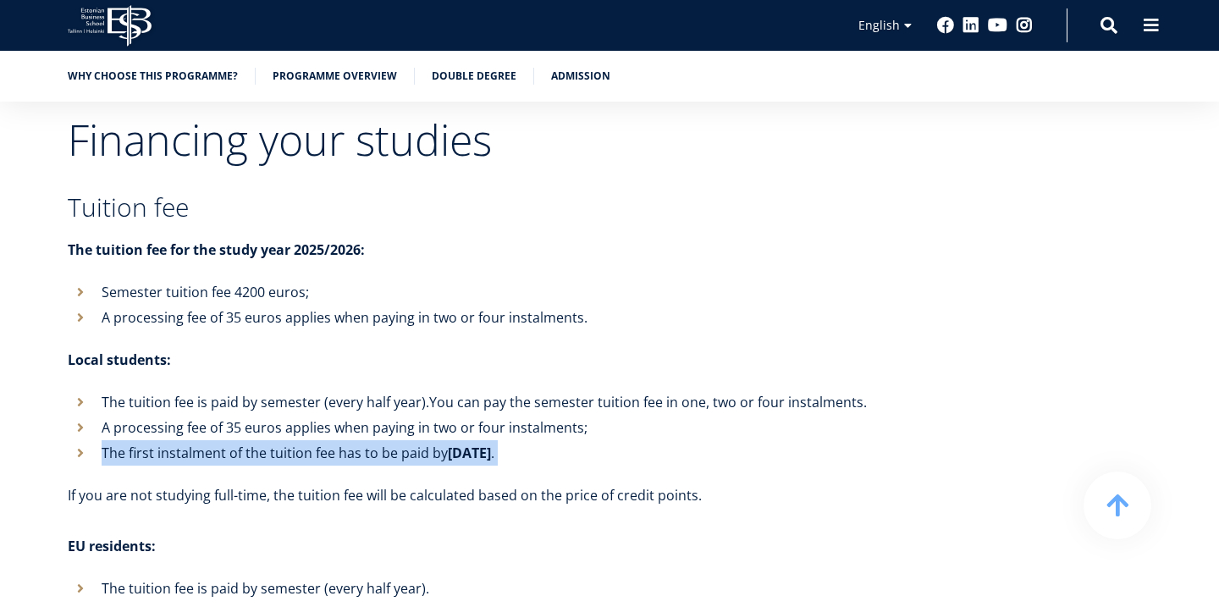
click at [572, 440] on li "The first instalment of the tuition fee has to be paid by [DATE] ." at bounding box center [470, 452] width 804 height 25
click at [602, 415] on li "A processing fee of 35 euros applies when paying in two or four instalments;" at bounding box center [470, 427] width 804 height 25
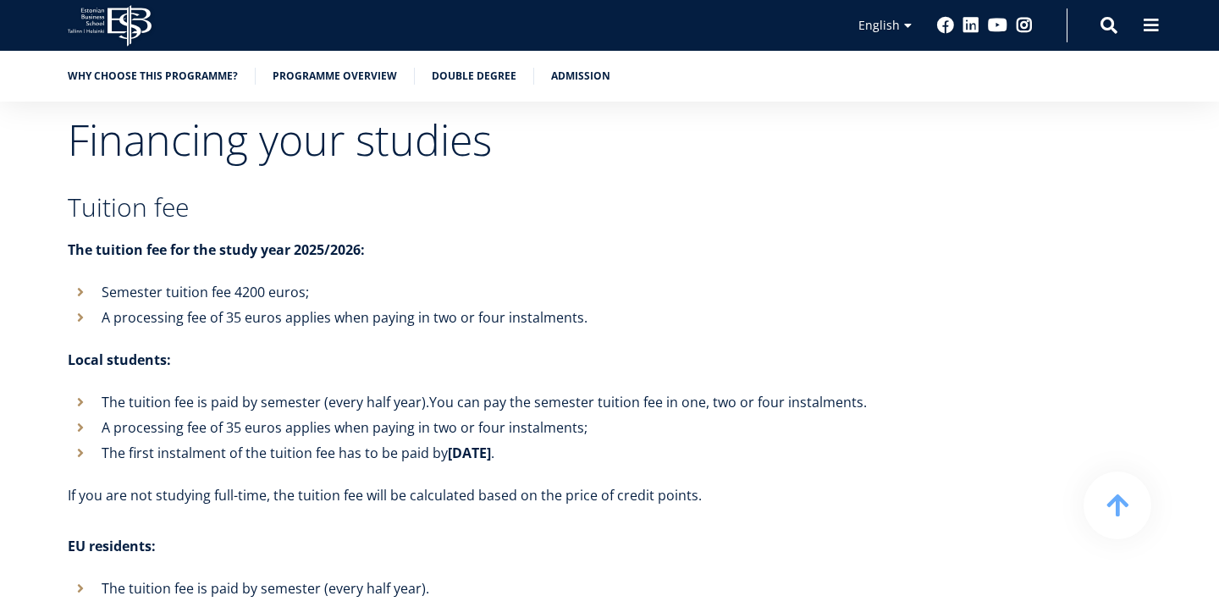
click at [602, 415] on li "A processing fee of 35 euros applies when paying in two or four instalments;" at bounding box center [470, 427] width 804 height 25
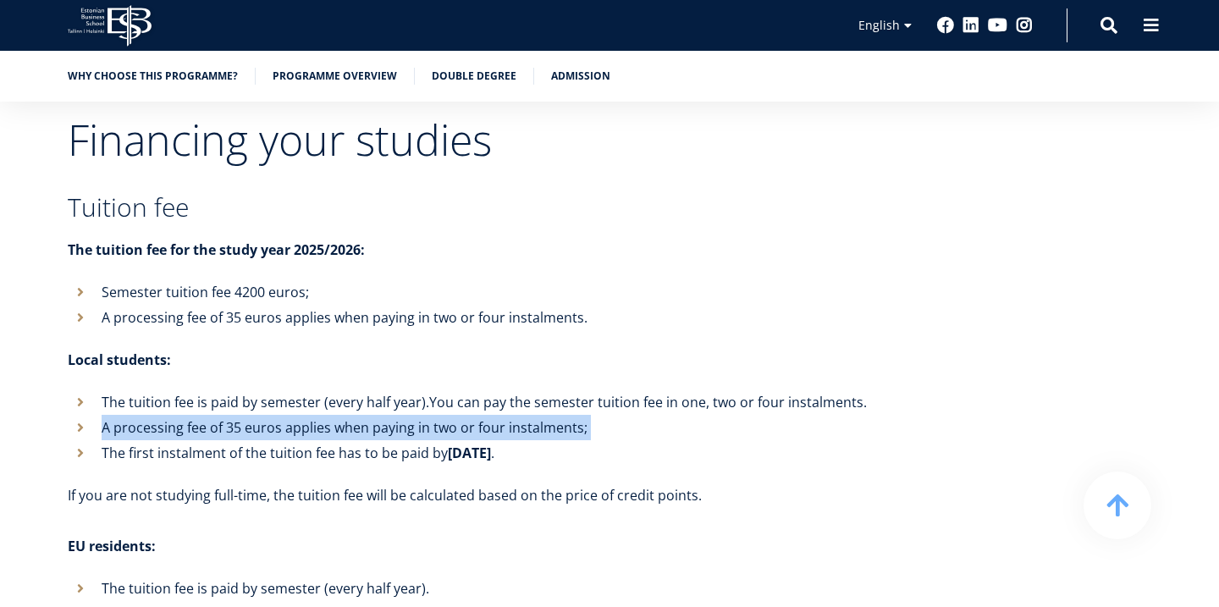
click at [614, 440] on li "The first instalment of the tuition fee has to be paid by [DATE] ." at bounding box center [470, 452] width 804 height 25
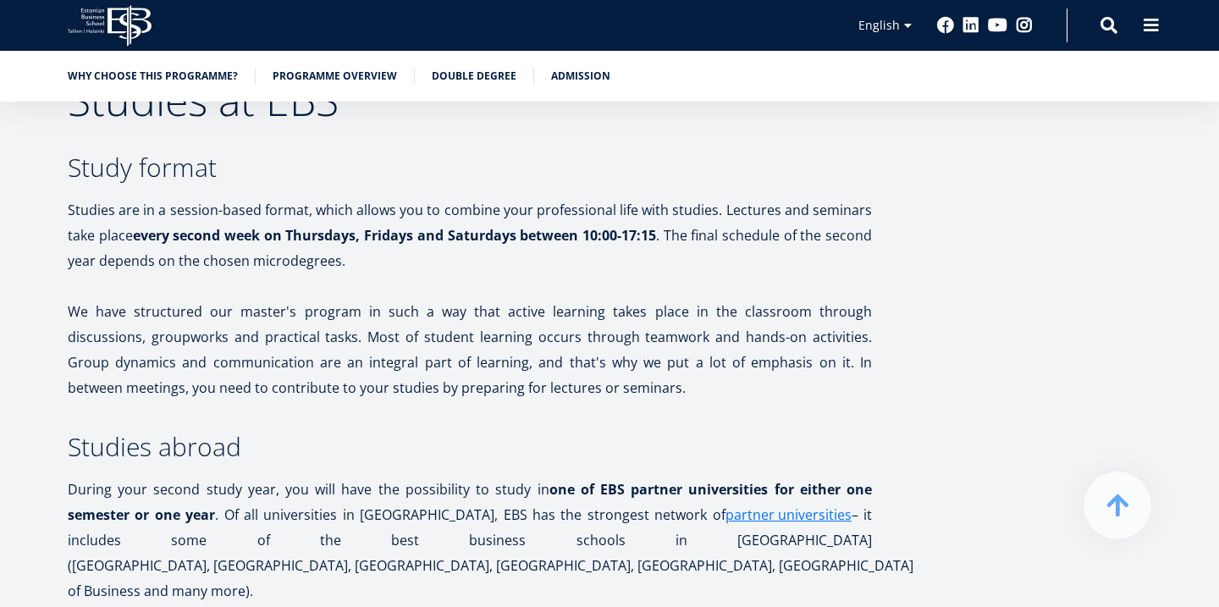
scroll to position [3181, 0]
click at [457, 317] on p "We have structured our master's program in such a way that active learning take…" at bounding box center [470, 349] width 804 height 102
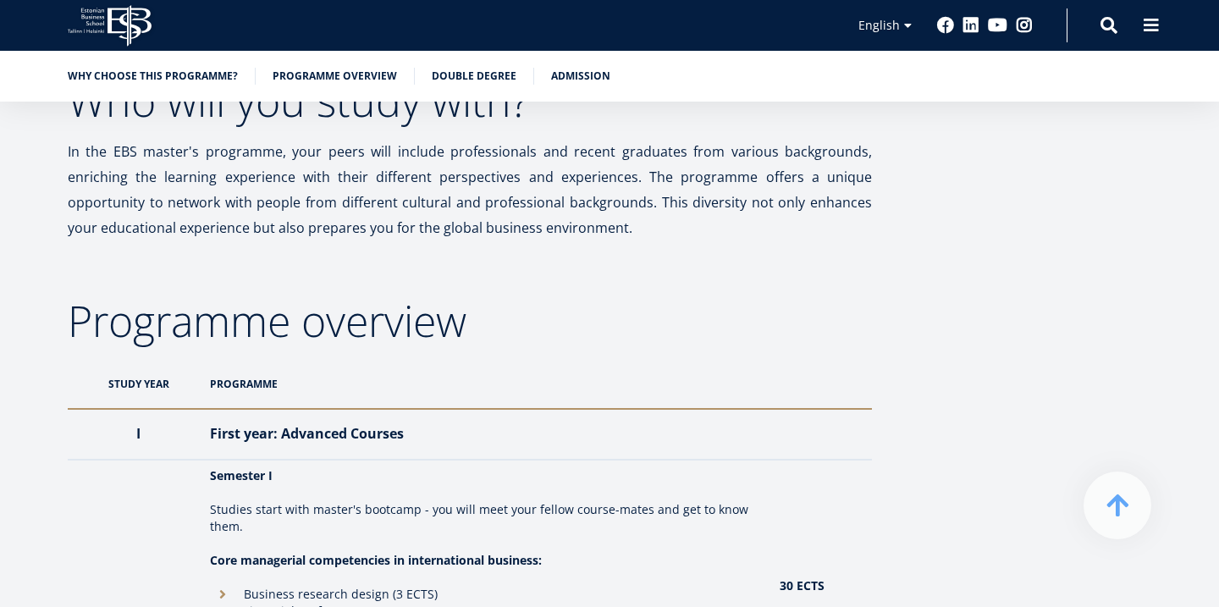
scroll to position [1196, 0]
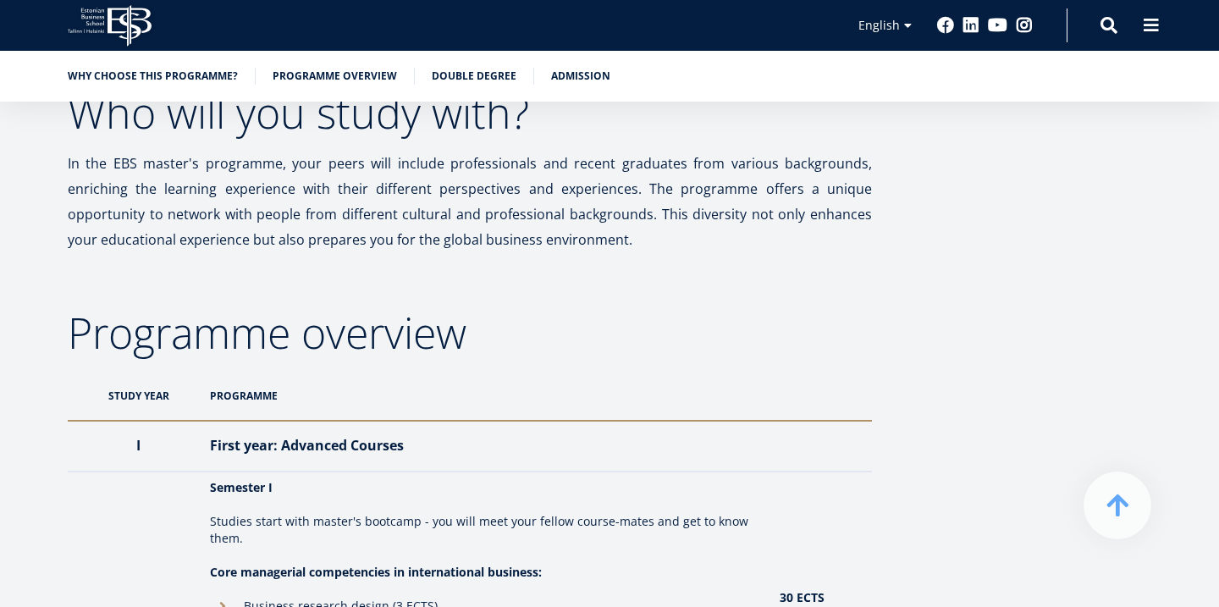
click at [577, 263] on p at bounding box center [470, 264] width 804 height 25
click at [588, 221] on p "In the EBS master's programme, your peers will include professionals and recent…" at bounding box center [470, 202] width 804 height 102
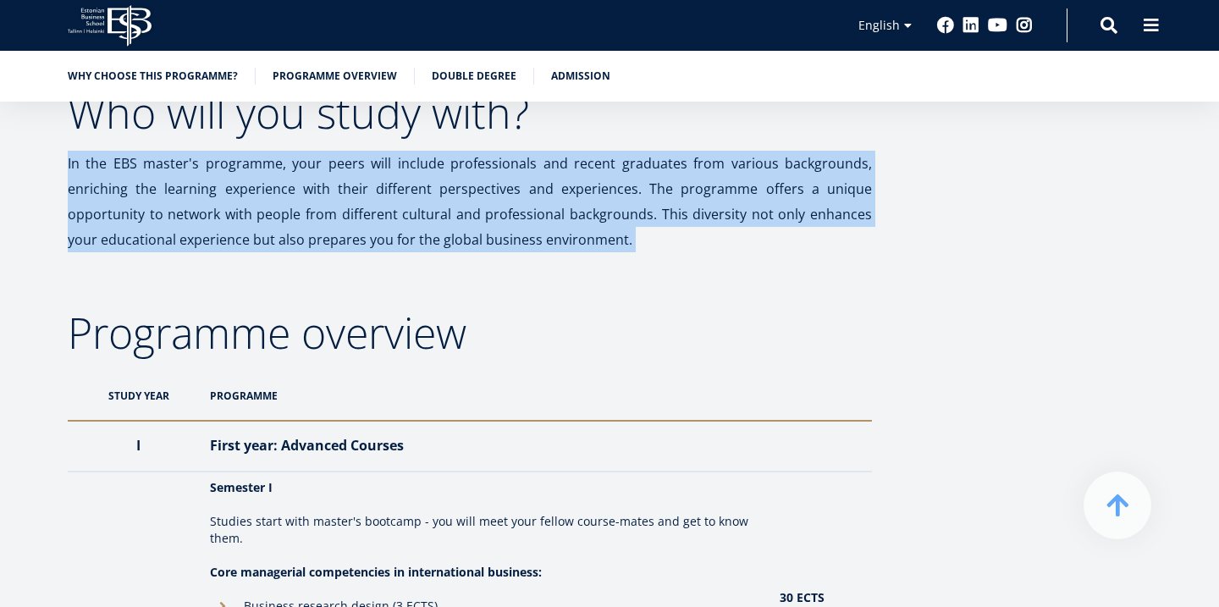
click at [588, 221] on p "In the EBS master's programme, your peers will include professionals and recent…" at bounding box center [470, 202] width 804 height 102
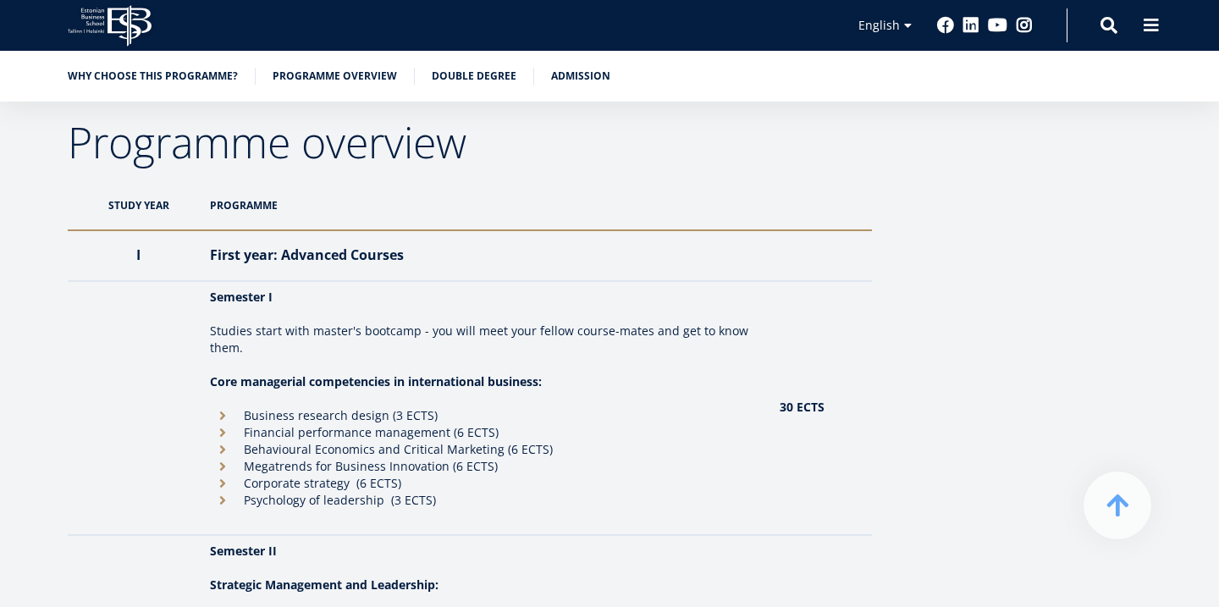
click at [690, 262] on th "First year: Advanced Courses" at bounding box center [487, 255] width 570 height 51
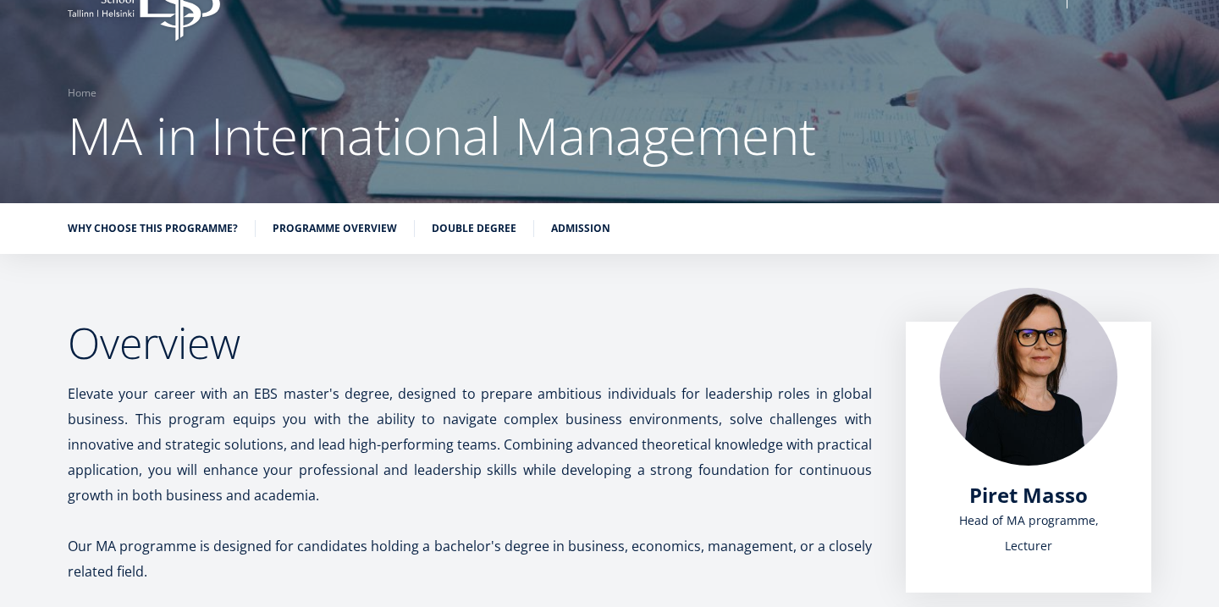
scroll to position [0, 0]
